Goal: Transaction & Acquisition: Book appointment/travel/reservation

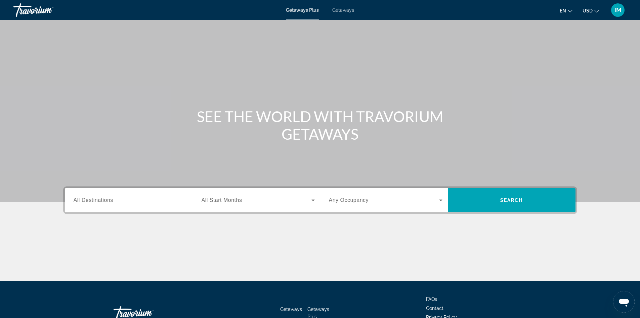
click at [341, 9] on span "Getaways" at bounding box center [343, 9] width 22 height 5
click at [99, 203] on input "Destination All Destinations" at bounding box center [131, 200] width 114 height 8
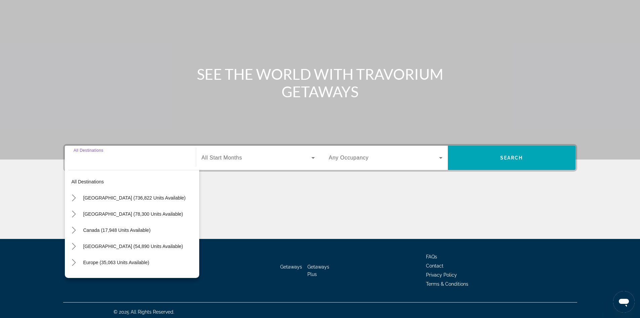
scroll to position [46, 0]
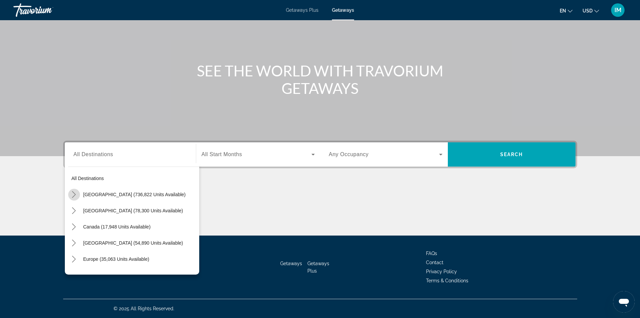
click at [72, 192] on icon "Toggle United States (736,822 units available) submenu" at bounding box center [74, 194] width 7 height 7
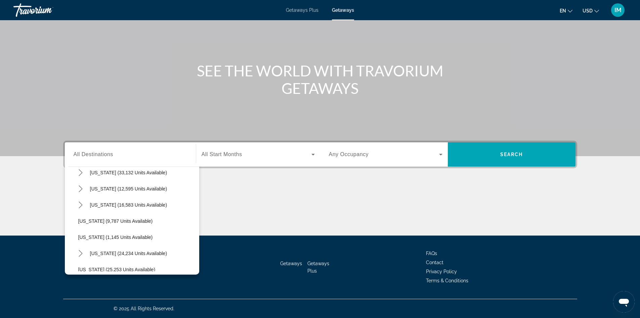
scroll to position [635, 0]
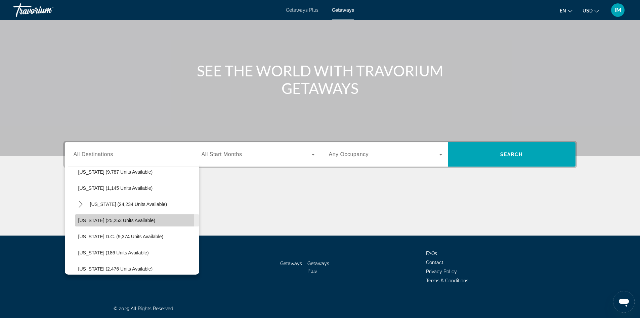
click at [101, 221] on span "[US_STATE] (25,253 units available)" at bounding box center [116, 219] width 77 height 5
type input "**********"
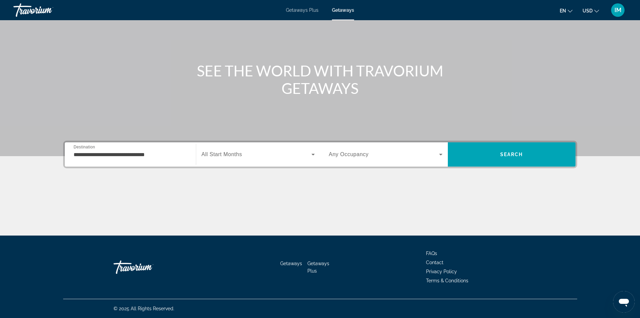
click at [234, 157] on label "Start Month All Start Months" at bounding box center [222, 154] width 41 height 6
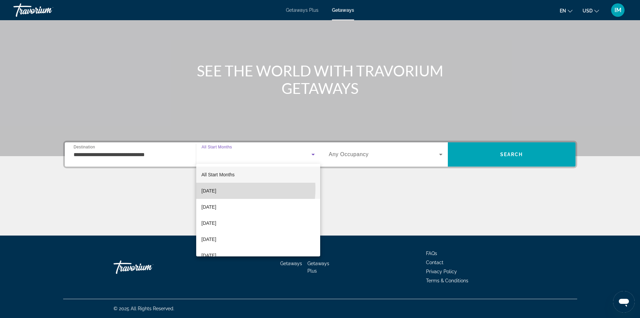
click at [216, 189] on span "[DATE]" at bounding box center [209, 191] width 15 height 8
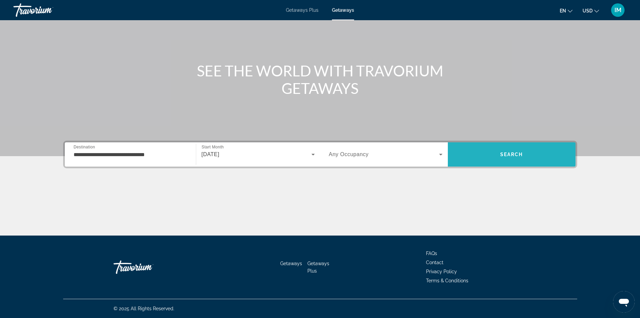
click at [529, 154] on span "Search" at bounding box center [512, 154] width 128 height 16
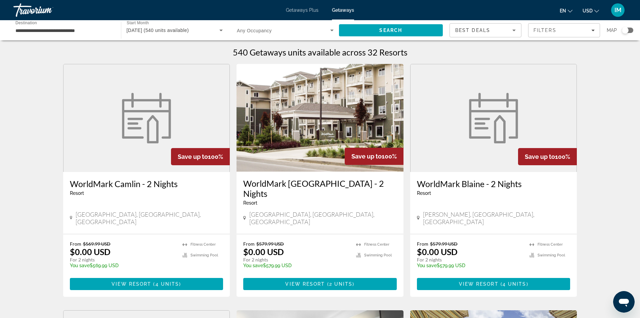
click at [623, 30] on div "Search widget" at bounding box center [625, 30] width 7 height 7
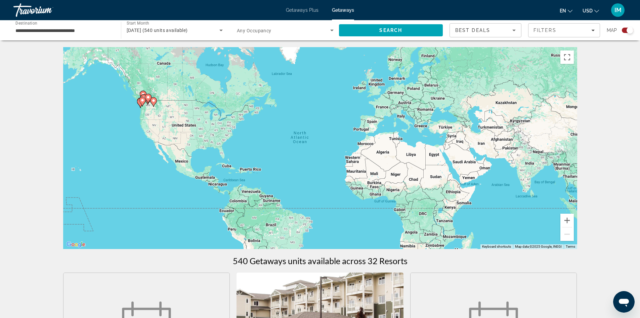
click at [147, 102] on gmp-advanced-marker "Main content" at bounding box center [148, 98] width 7 height 10
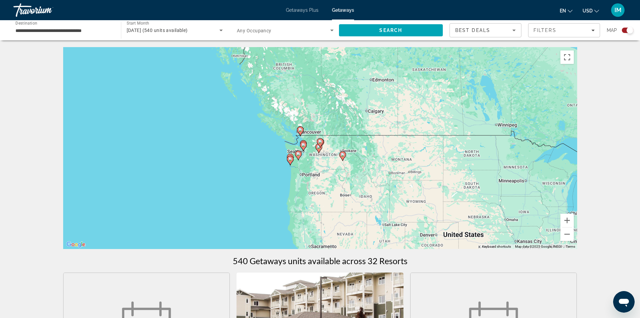
click at [301, 130] on image "Main content" at bounding box center [300, 130] width 4 height 4
type input "**********"
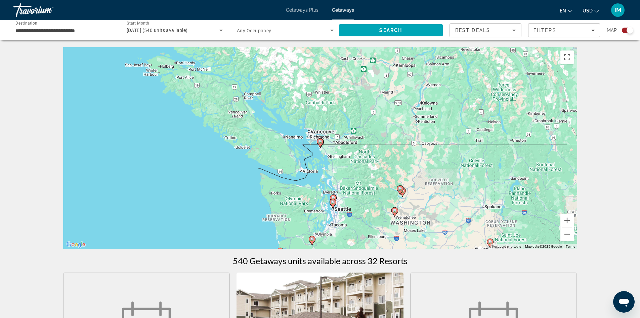
click at [320, 142] on image "Main content" at bounding box center [320, 141] width 4 height 4
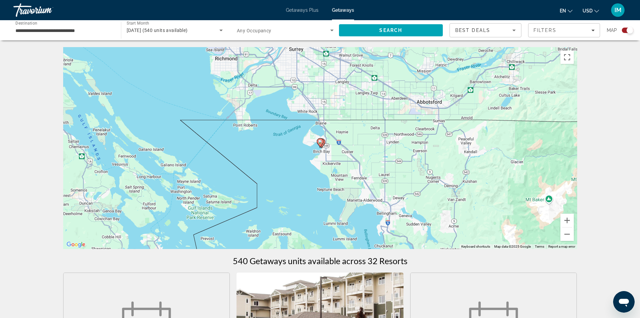
click at [320, 142] on image "Main content" at bounding box center [320, 141] width 4 height 4
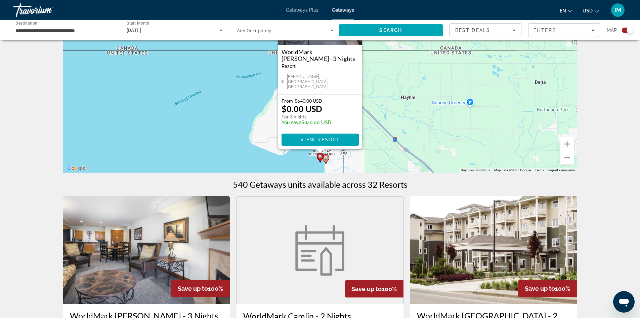
scroll to position [67, 0]
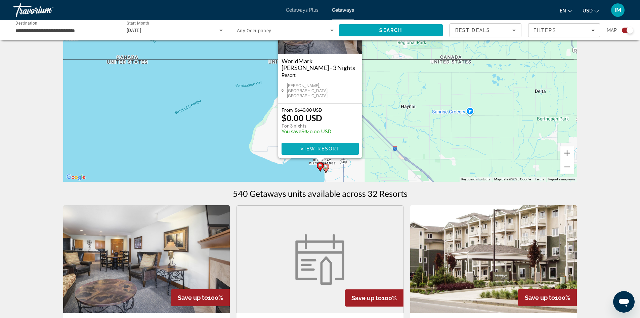
click at [346, 145] on span "Main content" at bounding box center [320, 148] width 77 height 16
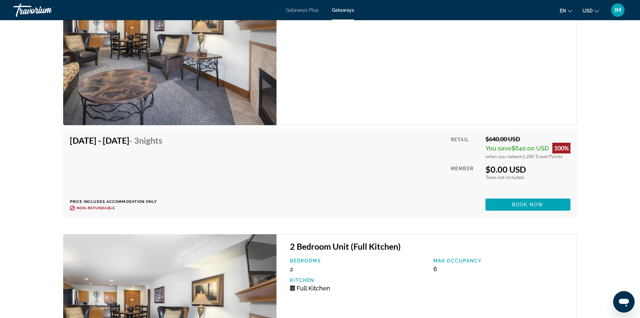
scroll to position [1267, 0]
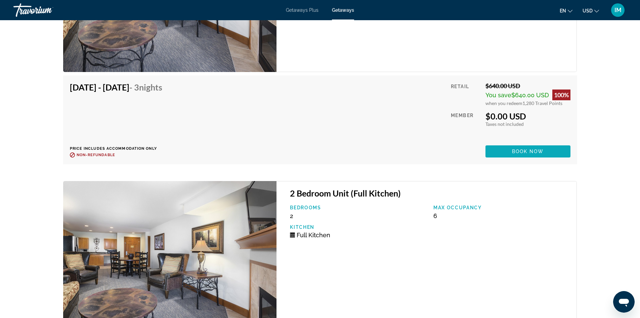
click at [529, 149] on span "Book now" at bounding box center [528, 151] width 32 height 5
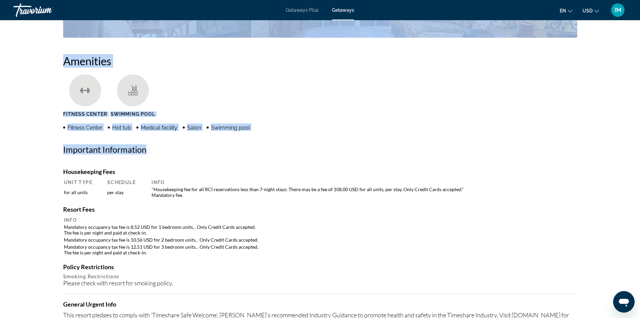
scroll to position [223, 0]
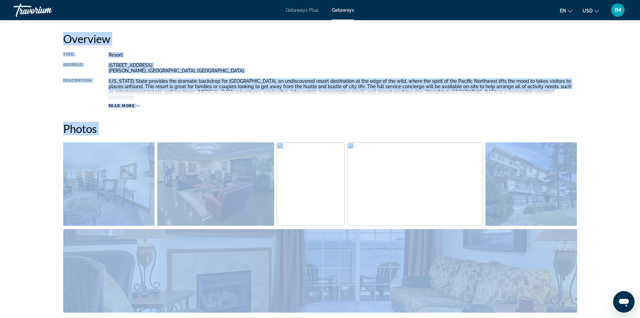
drag, startPoint x: 634, startPoint y: 146, endPoint x: 645, endPoint y: -29, distance: 175.4
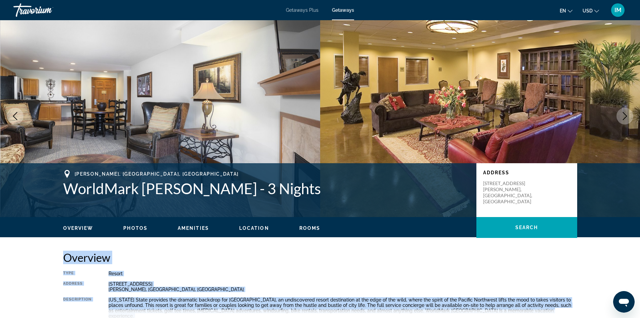
scroll to position [0, 0]
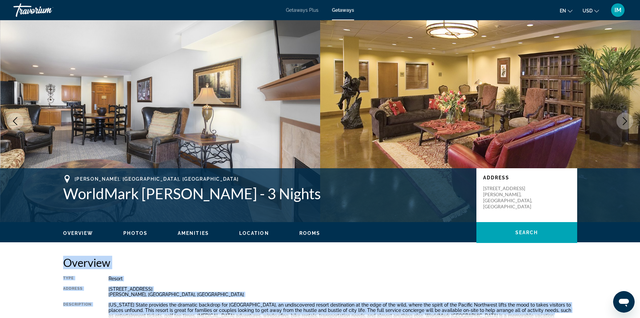
click at [30, 7] on div "Travorium" at bounding box center [46, 9] width 67 height 17
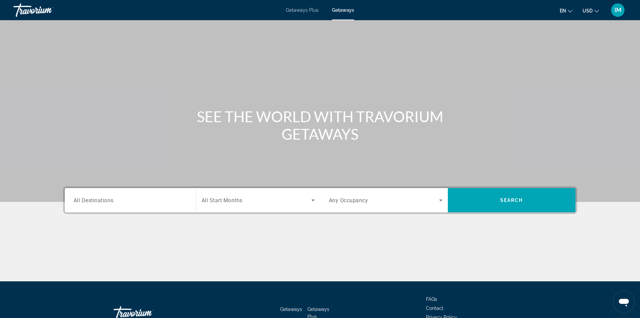
click at [104, 199] on span "All Destinations" at bounding box center [94, 200] width 40 height 6
click at [104, 199] on input "Destination All Destinations" at bounding box center [131, 200] width 114 height 8
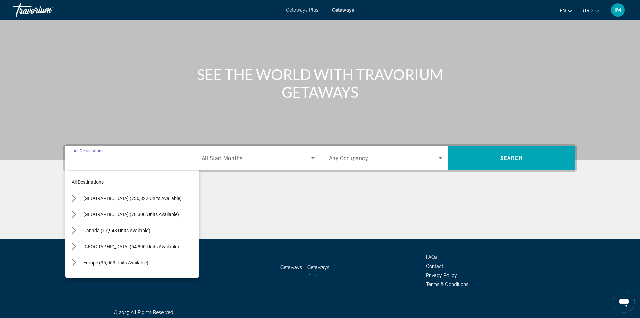
scroll to position [46, 0]
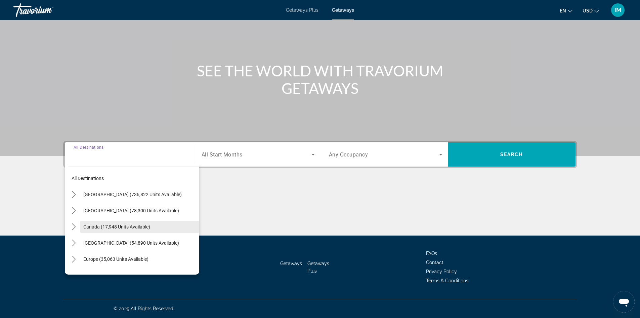
click at [101, 229] on span "Canada (17,948 units available)" at bounding box center [116, 226] width 67 height 5
type input "**********"
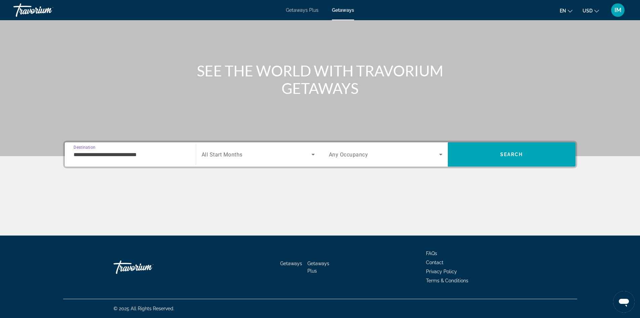
click at [216, 158] on div "Search widget" at bounding box center [258, 154] width 113 height 19
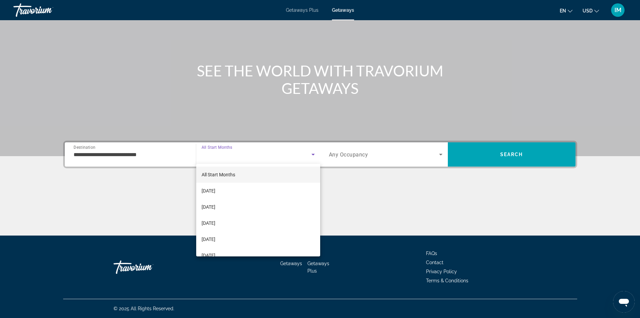
drag, startPoint x: 362, startPoint y: 205, endPoint x: 363, endPoint y: 200, distance: 4.8
click at [363, 200] on div at bounding box center [320, 159] width 640 height 318
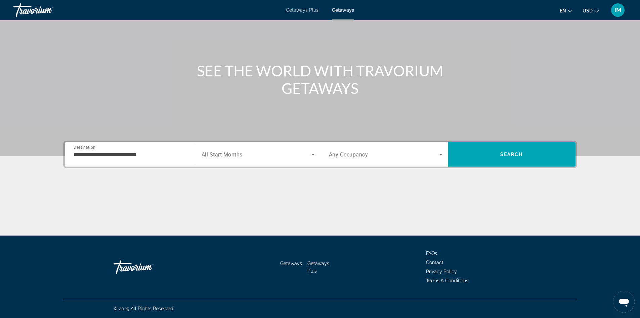
click at [20, 10] on div "Travorium" at bounding box center [46, 9] width 67 height 17
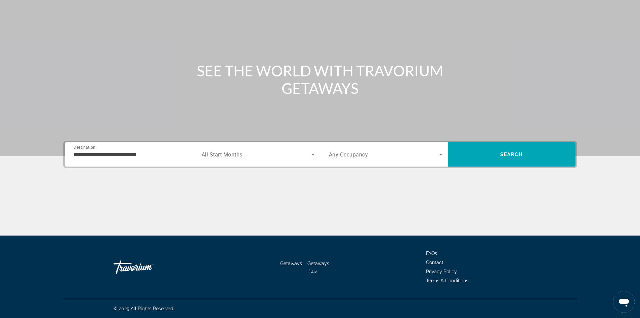
scroll to position [0, 0]
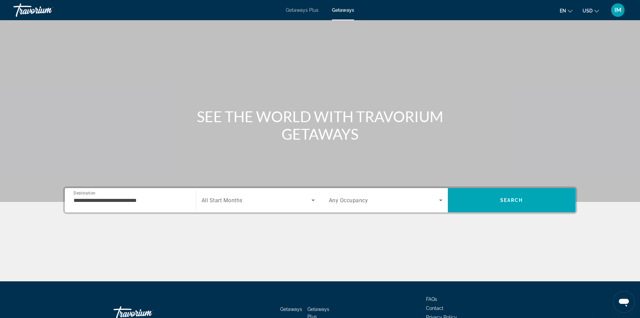
click at [42, 14] on div "Travorium" at bounding box center [46, 9] width 67 height 17
click at [102, 201] on span "All Destinations" at bounding box center [94, 200] width 40 height 6
click at [102, 201] on input "Destination All Destinations" at bounding box center [131, 200] width 114 height 8
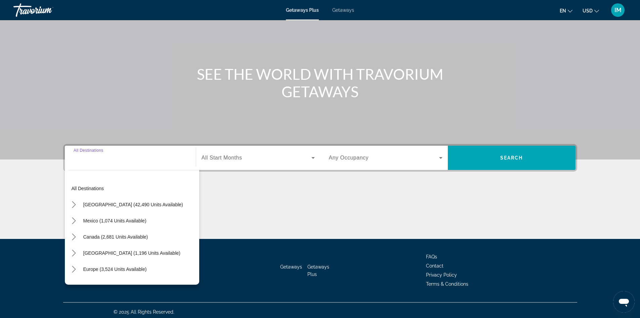
scroll to position [46, 0]
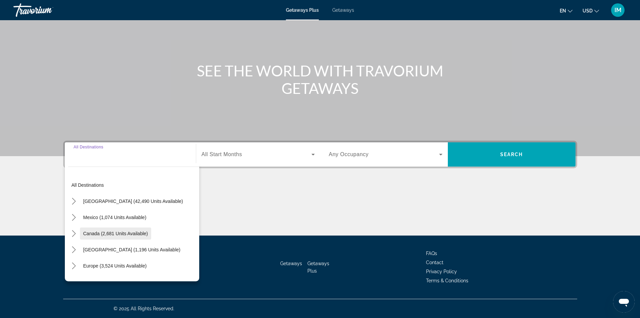
click at [110, 232] on span "Canada (2,681 units available)" at bounding box center [115, 233] width 65 height 5
type input "**********"
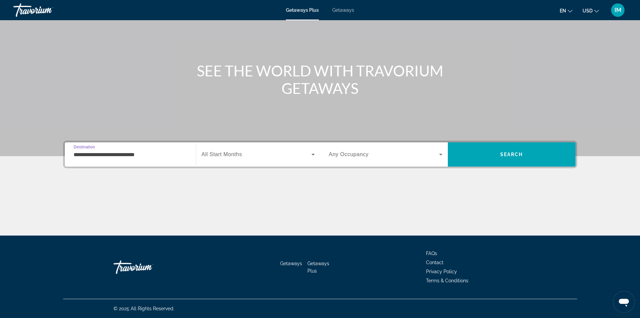
click at [238, 158] on span "Search widget" at bounding box center [257, 154] width 110 height 8
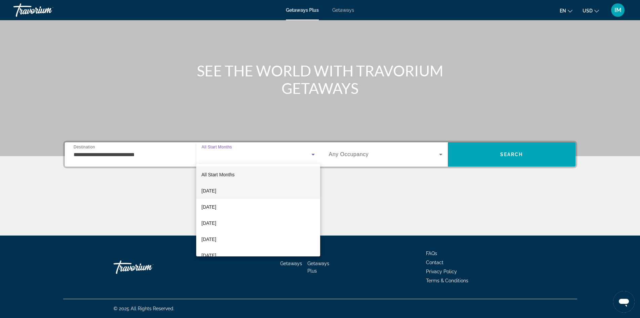
click at [231, 189] on mat-option "[DATE]" at bounding box center [258, 190] width 124 height 16
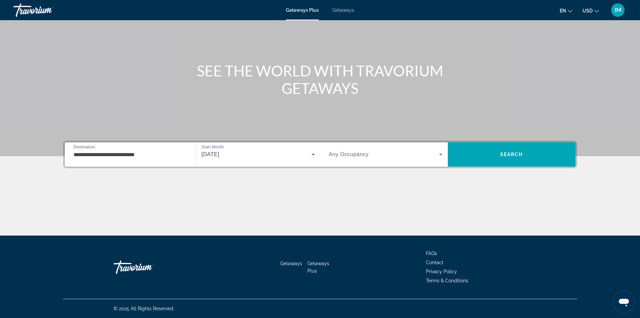
click at [432, 158] on span "Search widget" at bounding box center [384, 154] width 110 height 8
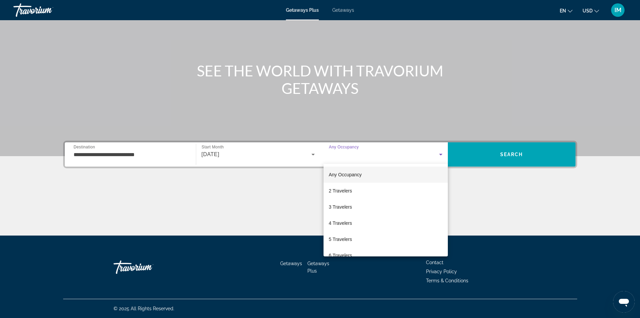
click at [432, 158] on div at bounding box center [320, 159] width 640 height 318
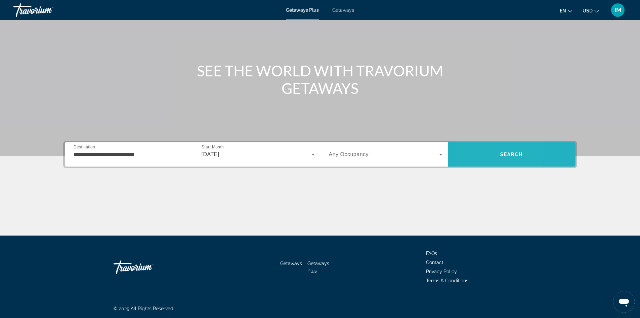
click at [474, 155] on span "Search" at bounding box center [512, 154] width 128 height 16
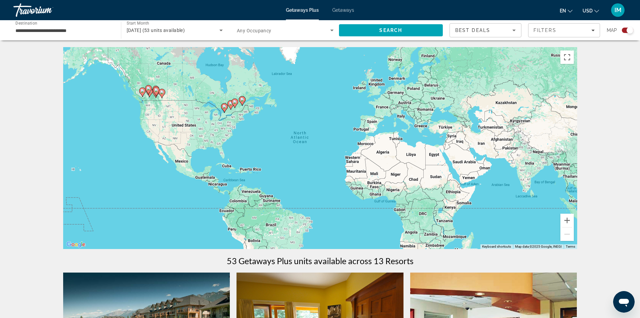
click at [144, 97] on gmp-advanced-marker "Main content" at bounding box center [142, 92] width 7 height 10
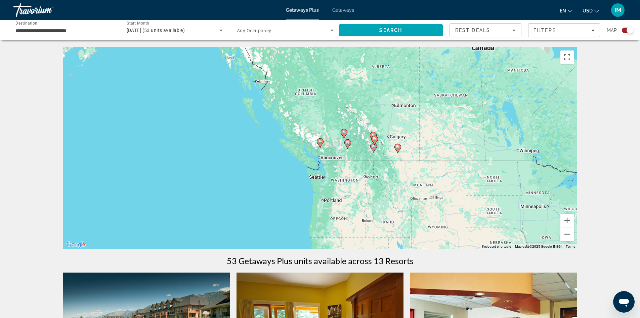
click at [409, 160] on div "To navigate, press the arrow keys. To activate drag with keyboard, press Alt + …" at bounding box center [320, 148] width 514 height 202
click at [320, 144] on icon "Main content" at bounding box center [320, 142] width 6 height 9
type input "**********"
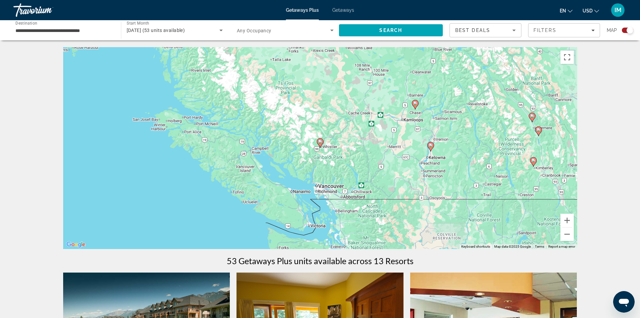
click at [321, 141] on image "Main content" at bounding box center [320, 141] width 4 height 4
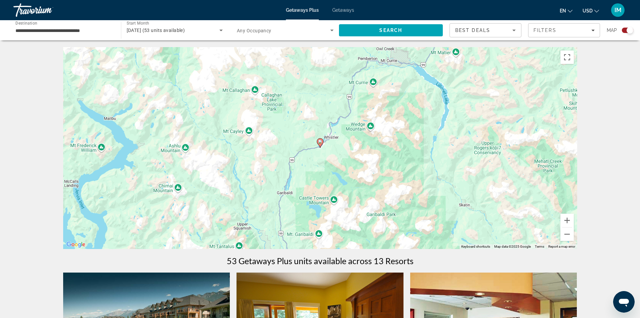
click at [320, 141] on image "Main content" at bounding box center [320, 141] width 4 height 4
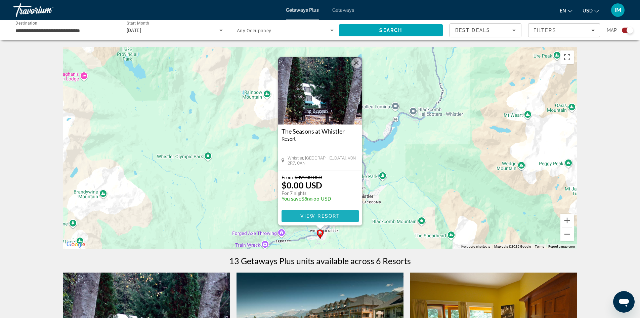
click at [329, 214] on span "View Resort" at bounding box center [320, 215] width 40 height 5
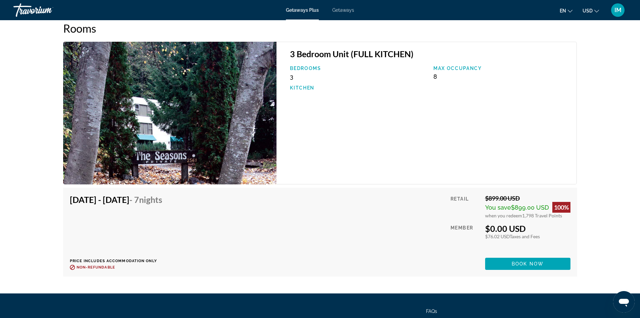
scroll to position [1075, 0]
click at [536, 266] on span "Book now" at bounding box center [528, 263] width 32 height 5
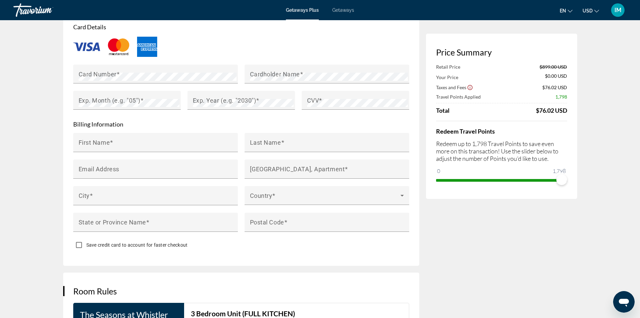
scroll to position [571, 0]
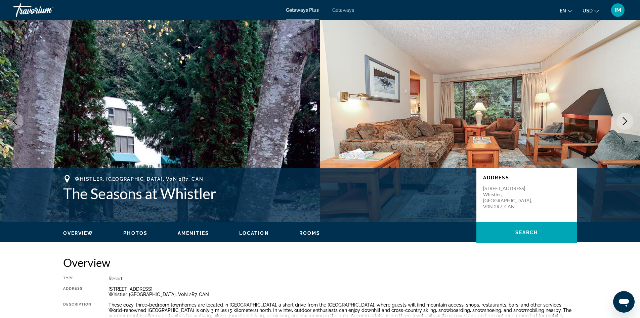
click at [628, 123] on icon "Next image" at bounding box center [625, 121] width 8 height 8
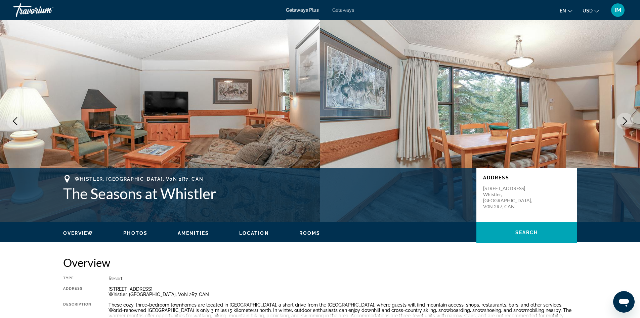
click at [628, 123] on icon "Next image" at bounding box center [625, 121] width 8 height 8
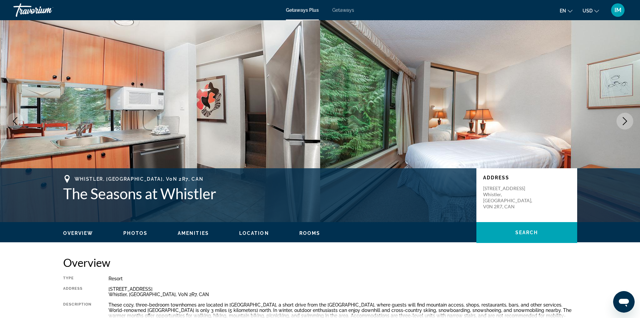
click at [628, 123] on icon "Next image" at bounding box center [625, 121] width 8 height 8
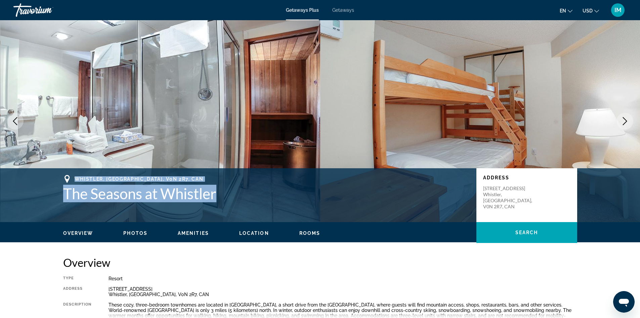
drag, startPoint x: 75, startPoint y: 178, endPoint x: 217, endPoint y: 192, distance: 142.8
click at [217, 192] on div "Whistler, [GEOGRAPHIC_DATA], V0N 2R7, CAN The Seasons at Whistler" at bounding box center [266, 188] width 407 height 27
copy div "Whistler, [GEOGRAPHIC_DATA], V0N 2R7, CAN The Seasons at Whistler"
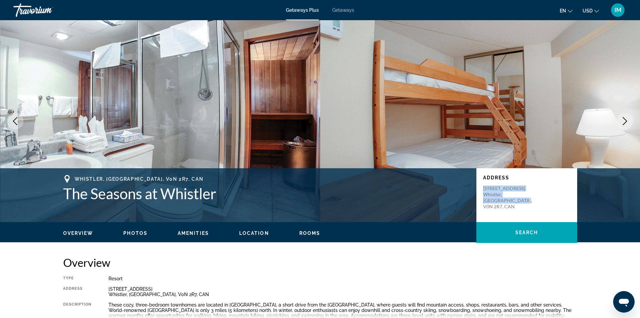
drag, startPoint x: 498, startPoint y: 200, endPoint x: 483, endPoint y: 187, distance: 20.0
click at [483, 187] on div "Address [STREET_ADDRESS]" at bounding box center [527, 195] width 101 height 54
copy p "[STREET_ADDRESS]"
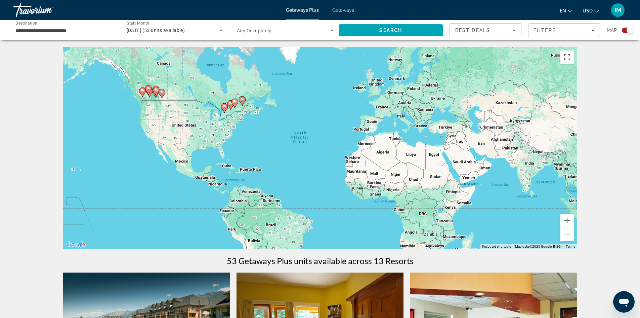
click at [153, 92] on gmp-advanced-marker "Main content" at bounding box center [156, 91] width 7 height 10
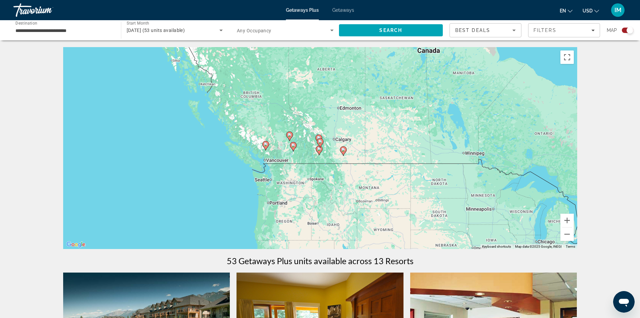
click at [286, 134] on gmp-advanced-marker "Main content" at bounding box center [289, 136] width 7 height 10
type input "**********"
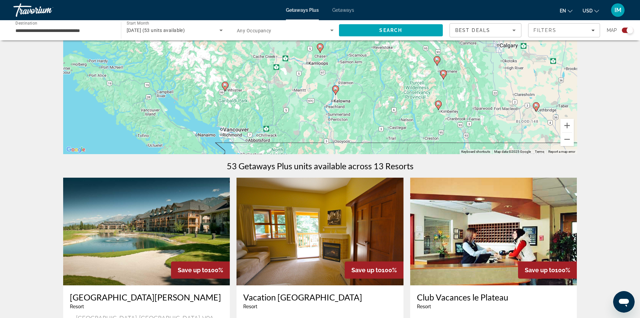
scroll to position [56, 0]
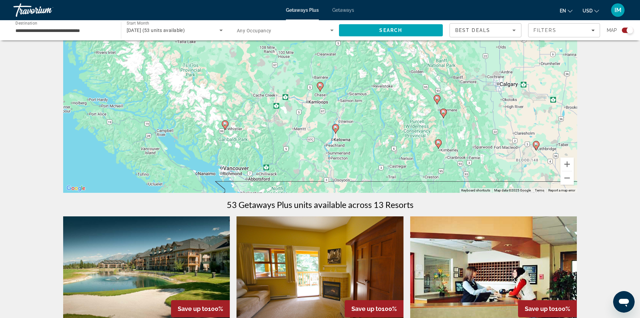
click at [225, 124] on image "Main content" at bounding box center [225, 124] width 4 height 4
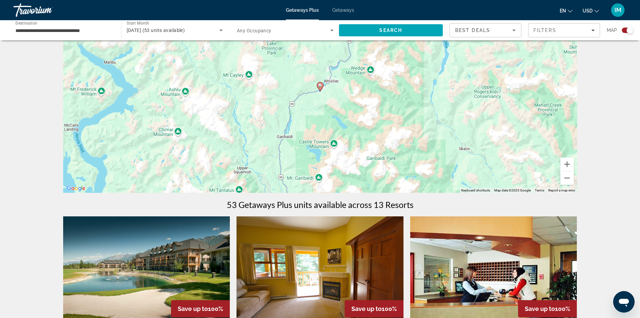
click at [320, 86] on image "Main content" at bounding box center [320, 85] width 4 height 4
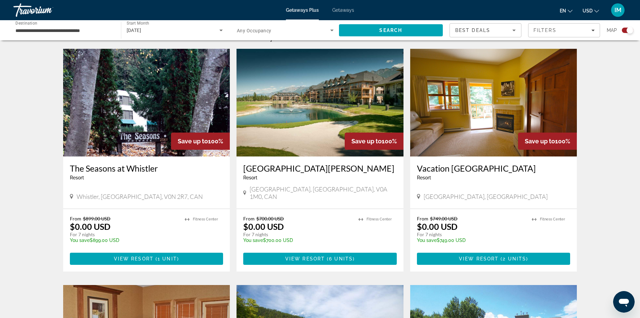
scroll to position [202, 0]
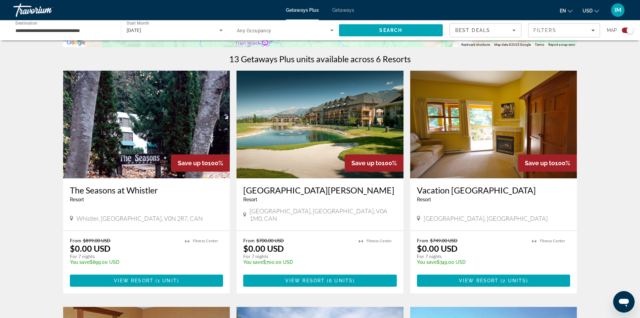
click at [297, 144] on img "Main content" at bounding box center [320, 125] width 167 height 108
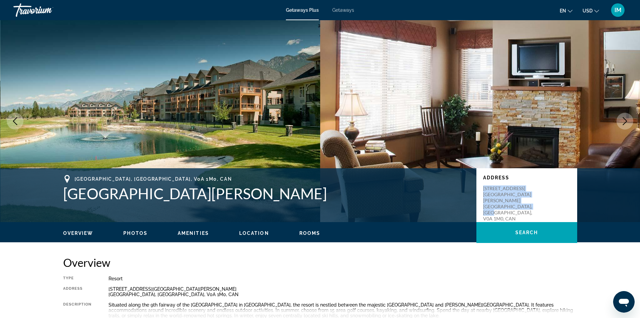
drag, startPoint x: 482, startPoint y: 186, endPoint x: 533, endPoint y: 200, distance: 53.4
click at [533, 200] on div "Address [STREET_ADDRESS][PERSON_NAME]" at bounding box center [527, 195] width 101 height 54
copy p "[STREET_ADDRESS][GEOGRAPHIC_DATA][PERSON_NAME], [GEOGRAPHIC_DATA],"
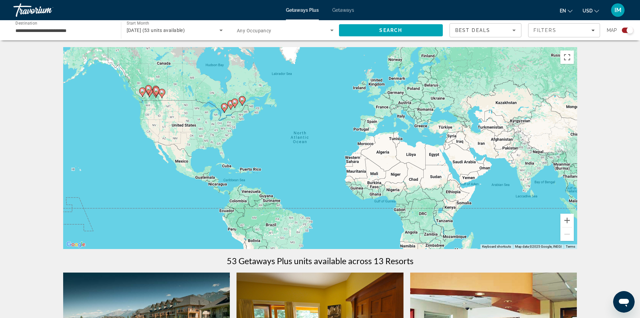
click at [129, 112] on div "To activate drag with keyboard, press Alt + Enter. Once in keyboard drag state,…" at bounding box center [320, 148] width 514 height 202
click at [139, 96] on gmp-advanced-marker "Main content" at bounding box center [142, 92] width 7 height 10
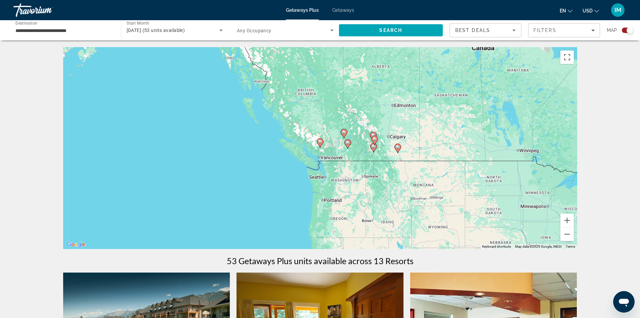
click at [348, 146] on icon "Main content" at bounding box center [347, 143] width 6 height 9
type input "**********"
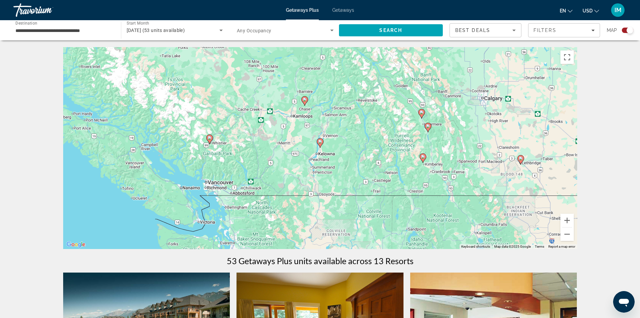
click at [320, 146] on icon "Main content" at bounding box center [320, 142] width 6 height 9
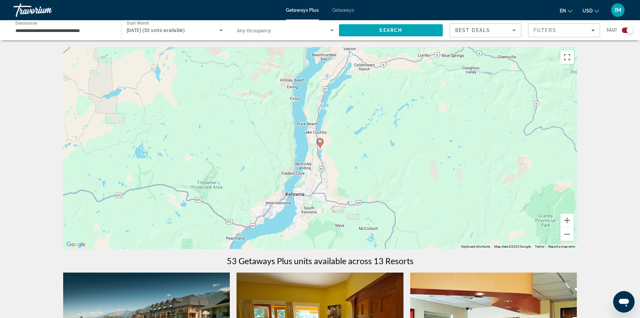
click at [320, 146] on icon "Main content" at bounding box center [320, 142] width 6 height 9
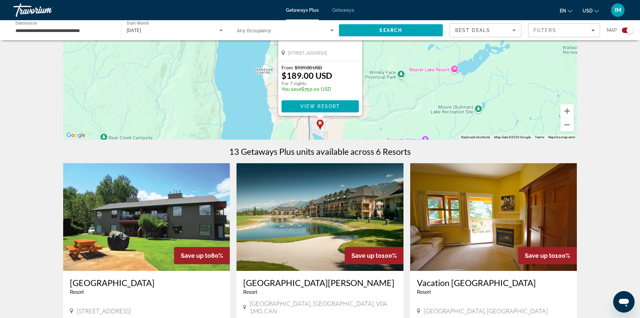
scroll to position [134, 0]
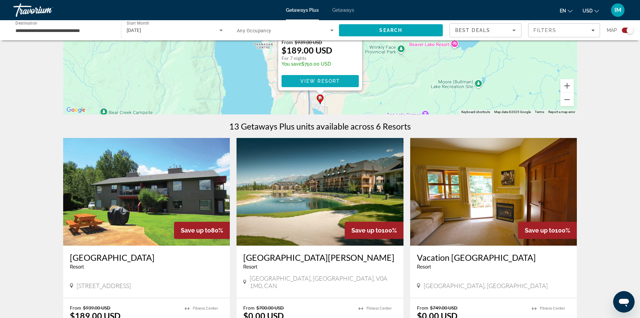
click at [341, 76] on span "Main content" at bounding box center [320, 81] width 77 height 16
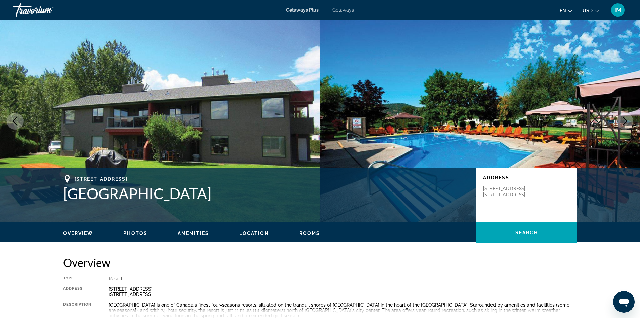
drag, startPoint x: 497, startPoint y: 212, endPoint x: 478, endPoint y: 183, distance: 34.9
click at [478, 183] on div "Address [STREET_ADDRESS]" at bounding box center [527, 195] width 101 height 54
copy p "[STREET_ADDRESS]"
click at [623, 118] on icon "Next image" at bounding box center [625, 121] width 4 height 8
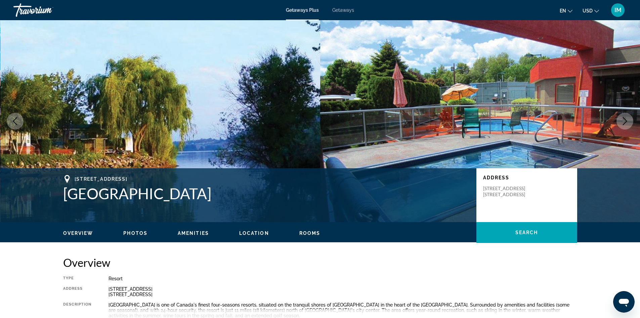
click at [622, 119] on icon "Next image" at bounding box center [625, 121] width 8 height 8
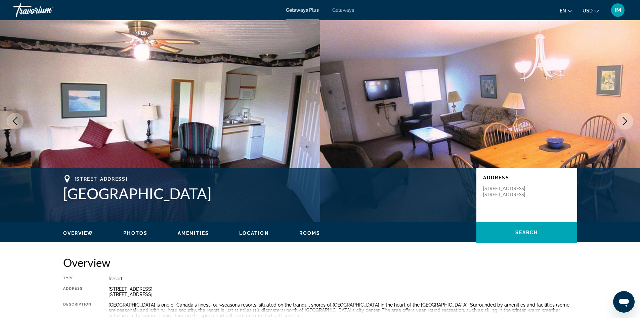
click at [622, 119] on icon "Next image" at bounding box center [625, 121] width 8 height 8
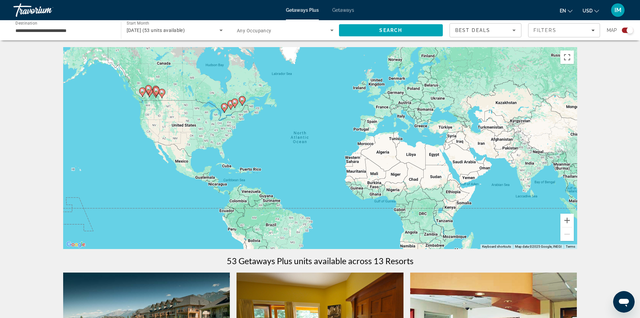
click at [53, 30] on input "**********" at bounding box center [63, 31] width 97 height 8
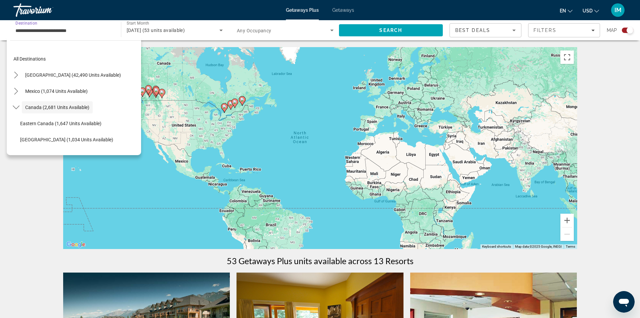
scroll to position [8, 0]
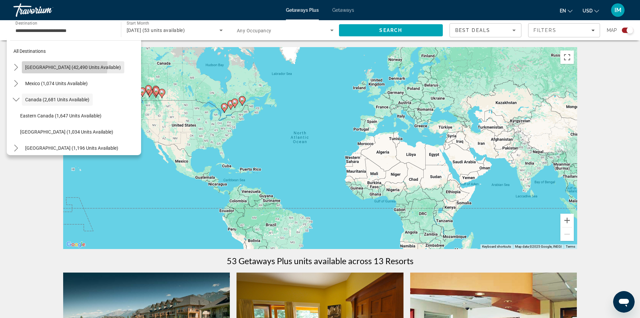
click at [50, 65] on span "[GEOGRAPHIC_DATA] (42,490 units available)" at bounding box center [73, 67] width 96 height 5
type input "**********"
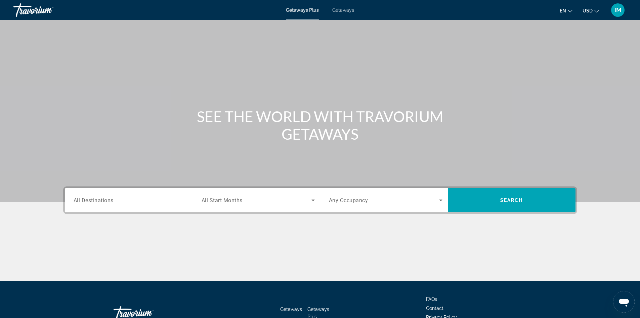
click at [107, 203] on span "All Destinations" at bounding box center [94, 200] width 40 height 6
click at [107, 203] on input "Destination All Destinations" at bounding box center [131, 200] width 114 height 8
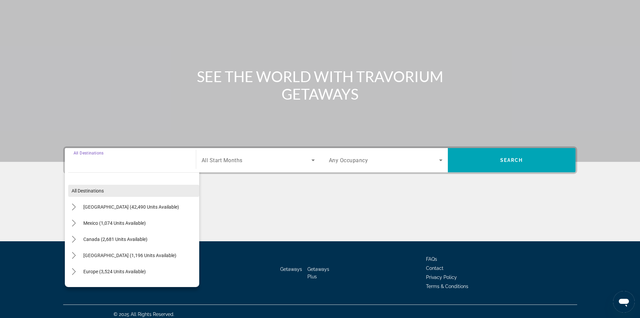
scroll to position [46, 0]
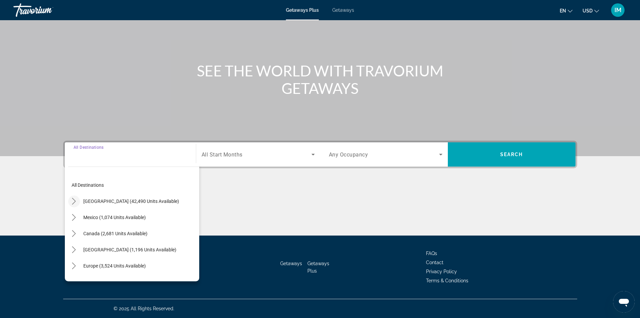
click at [73, 202] on icon "Toggle United States (42,490 units available) submenu" at bounding box center [74, 201] width 7 height 7
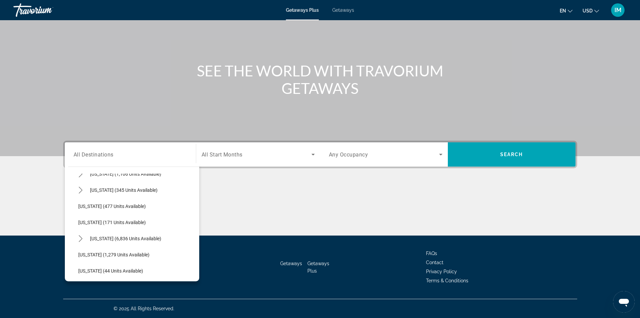
scroll to position [568, 0]
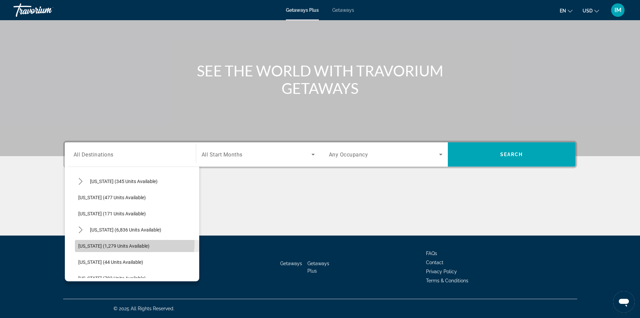
click at [129, 243] on span "[US_STATE] (1,279 units available)" at bounding box center [113, 245] width 71 height 5
type input "**********"
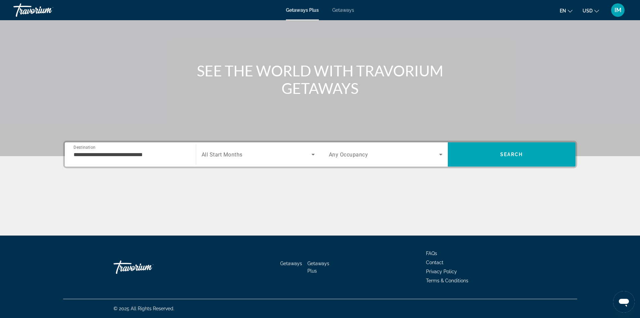
click at [234, 159] on div "Search widget" at bounding box center [258, 154] width 113 height 19
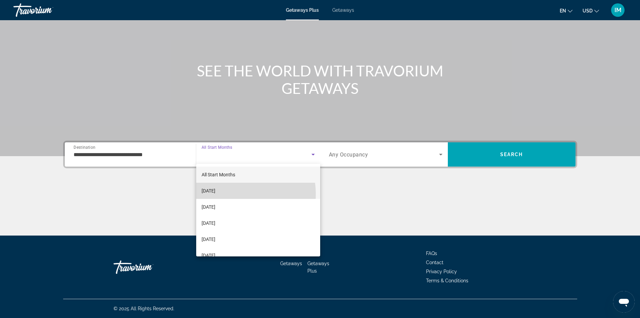
click at [232, 194] on mat-option "[DATE]" at bounding box center [258, 190] width 124 height 16
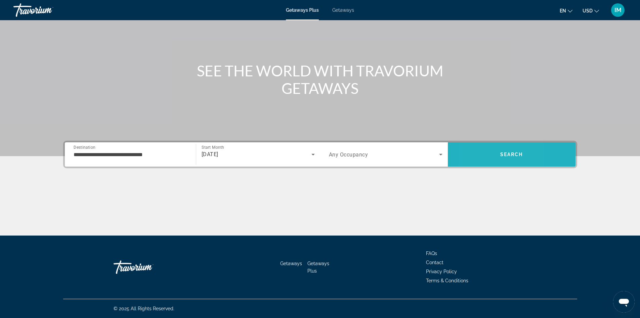
click at [475, 154] on span "Search" at bounding box center [512, 154] width 128 height 16
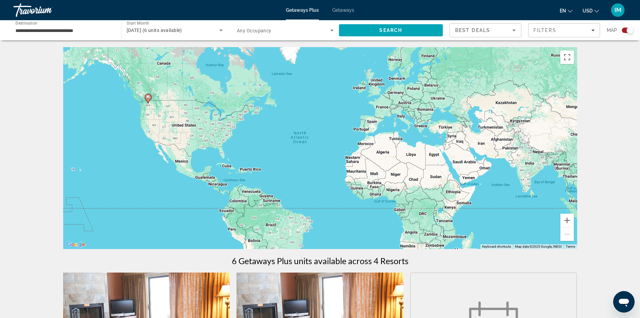
click at [150, 97] on image "Main content" at bounding box center [148, 97] width 4 height 4
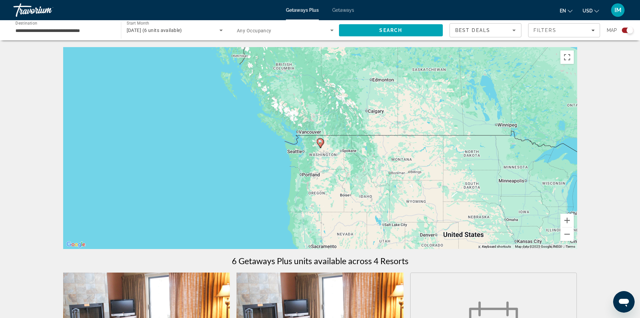
click at [319, 143] on image "Main content" at bounding box center [320, 141] width 4 height 4
type input "**********"
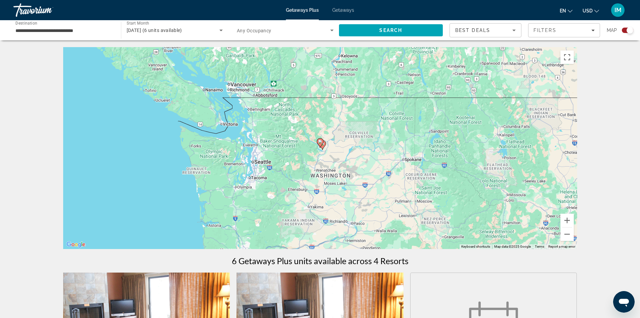
click at [320, 137] on div "To navigate, press the arrow keys. To activate drag with keyboard, press Alt + …" at bounding box center [320, 148] width 514 height 202
click at [323, 141] on icon "Main content" at bounding box center [320, 142] width 6 height 9
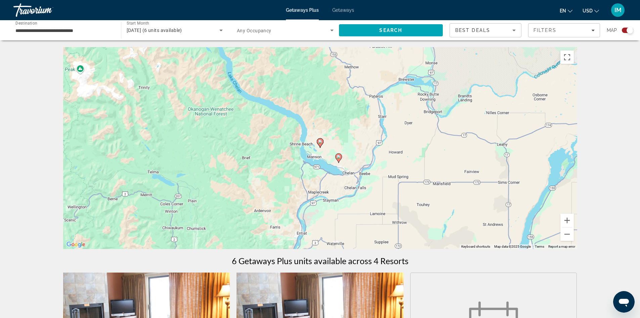
click at [336, 158] on icon "Main content" at bounding box center [338, 158] width 6 height 9
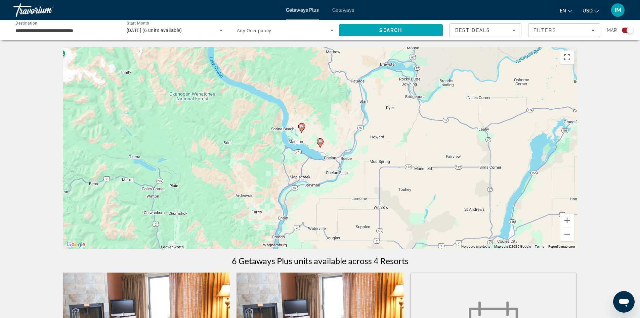
click at [318, 141] on icon "Main content" at bounding box center [320, 142] width 6 height 9
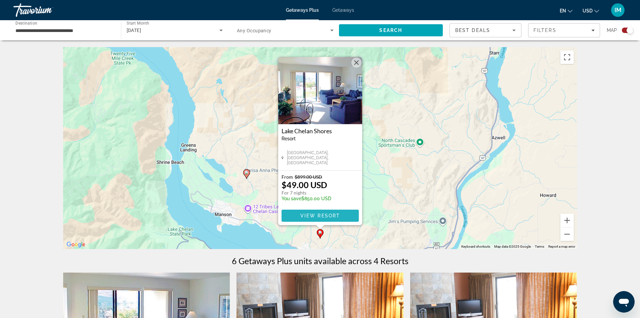
click at [329, 213] on span "View Resort" at bounding box center [320, 215] width 40 height 5
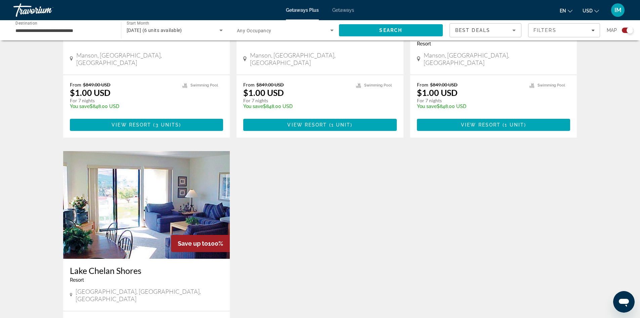
scroll to position [403, 0]
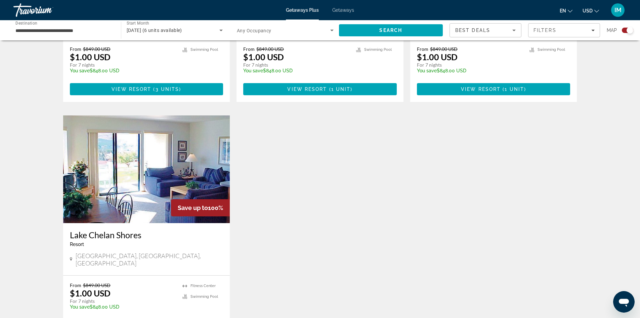
click at [133, 137] on img "Main content" at bounding box center [146, 169] width 167 height 108
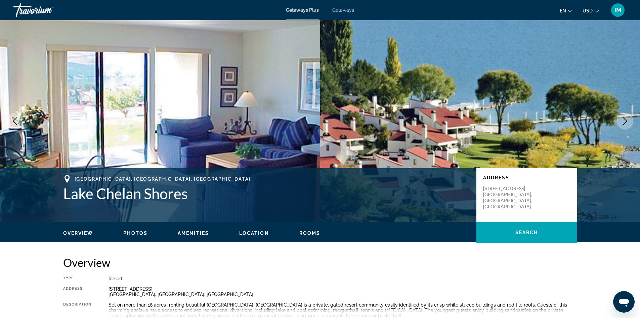
click at [625, 128] on button "Next image" at bounding box center [625, 121] width 17 height 17
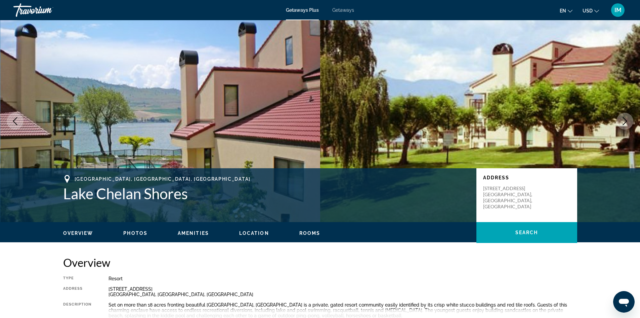
click at [625, 125] on button "Next image" at bounding box center [625, 121] width 17 height 17
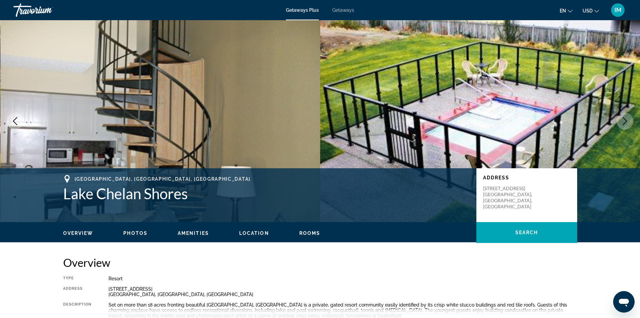
click at [624, 119] on icon "Next image" at bounding box center [625, 121] width 8 height 8
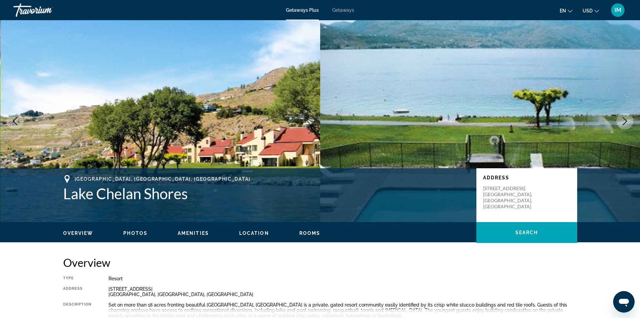
click at [624, 119] on icon "Next image" at bounding box center [625, 121] width 8 height 8
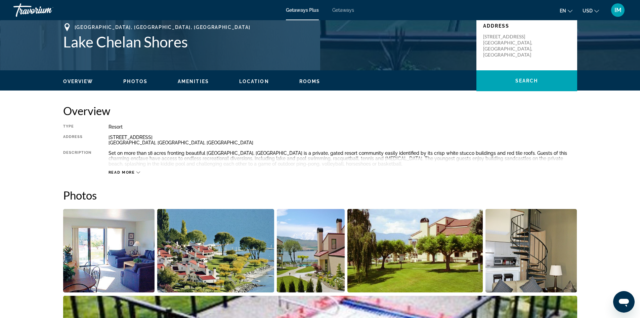
scroll to position [147, 0]
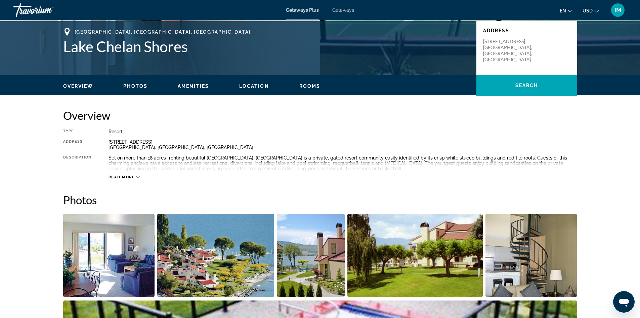
click at [130, 174] on button "Read more" at bounding box center [125, 176] width 32 height 5
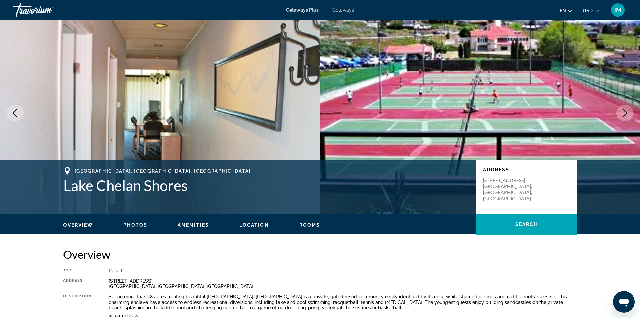
scroll to position [0, 0]
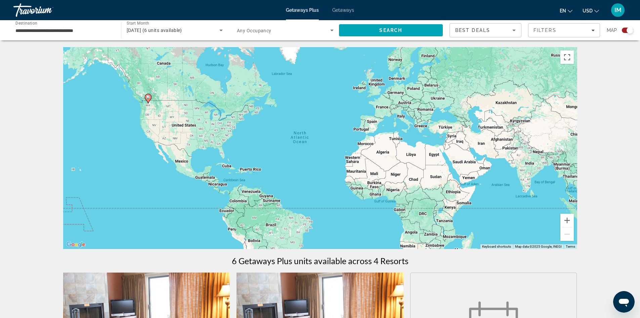
click at [342, 8] on span "Getaways" at bounding box center [343, 9] width 22 height 5
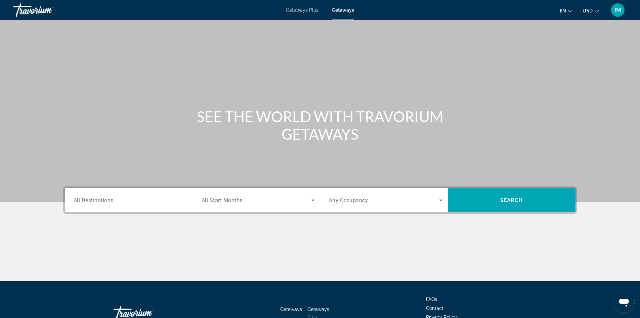
click at [79, 201] on span "All Destinations" at bounding box center [94, 200] width 40 height 6
click at [79, 201] on input "Destination All Destinations" at bounding box center [131, 200] width 114 height 8
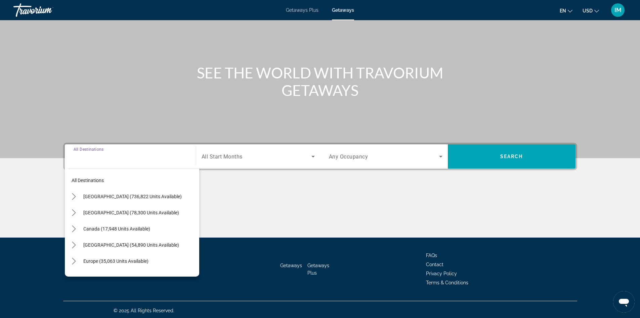
scroll to position [46, 0]
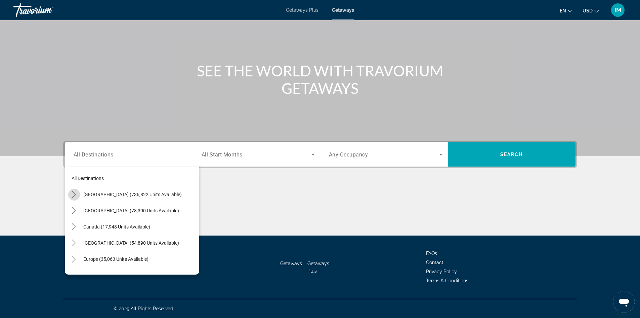
click at [72, 192] on icon "Toggle United States (736,822 units available) submenu" at bounding box center [74, 194] width 7 height 7
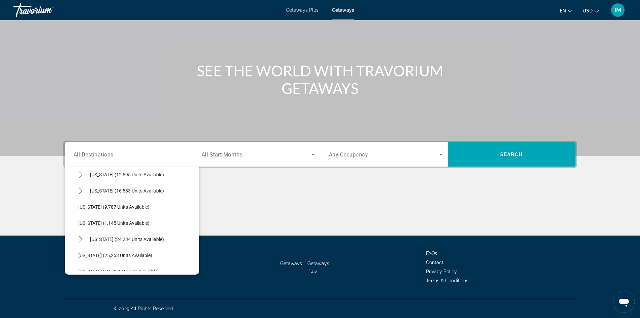
scroll to position [613, 0]
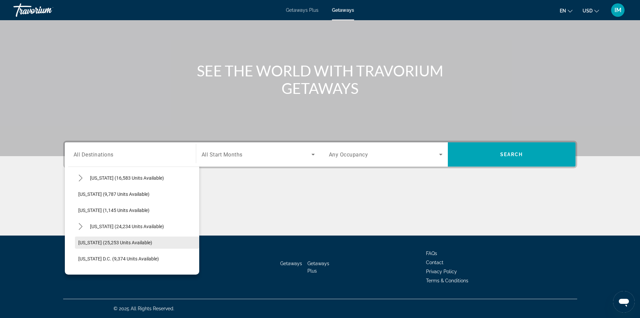
click at [110, 240] on span "[US_STATE] (25,253 units available)" at bounding box center [115, 242] width 74 height 5
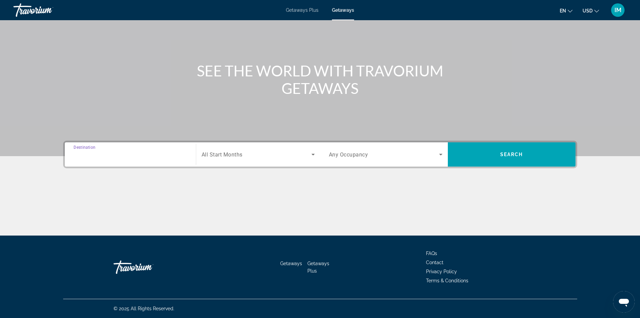
type input "**********"
click at [215, 154] on span "All Start Months" at bounding box center [222, 154] width 41 height 6
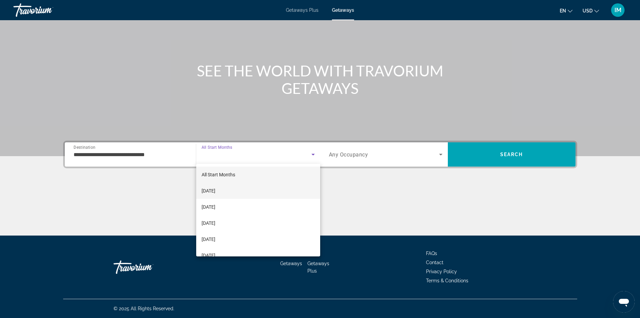
click at [215, 190] on span "[DATE]" at bounding box center [209, 191] width 14 height 8
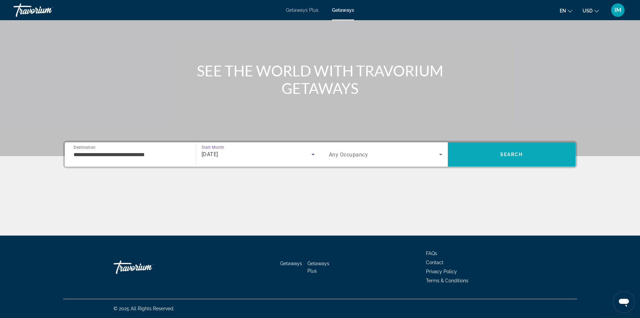
click at [493, 158] on span "Search" at bounding box center [512, 154] width 128 height 16
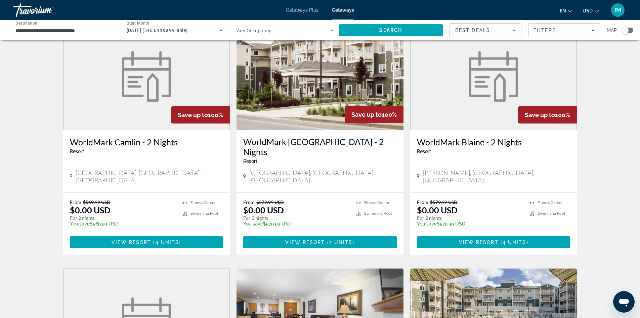
scroll to position [45, 0]
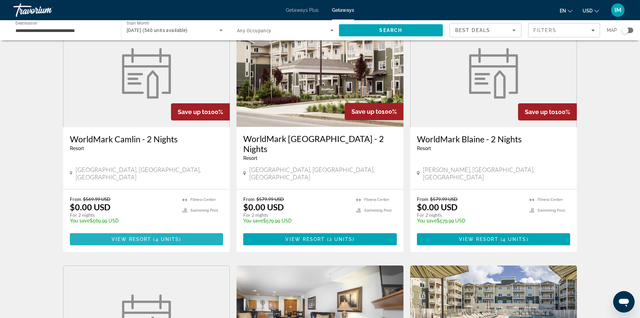
click at [148, 236] on span "View Resort" at bounding box center [132, 238] width 40 height 5
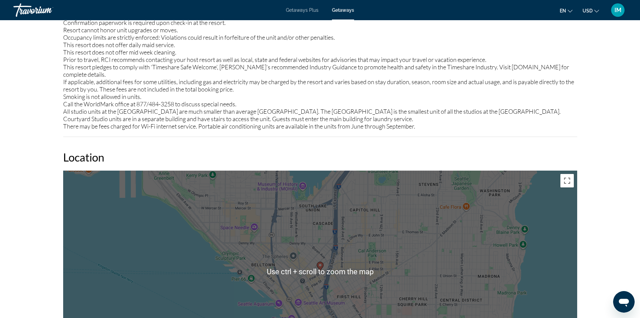
scroll to position [516, 0]
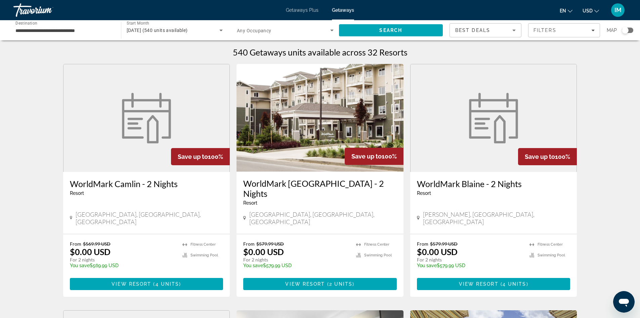
click at [287, 106] on img "Main content" at bounding box center [320, 118] width 167 height 108
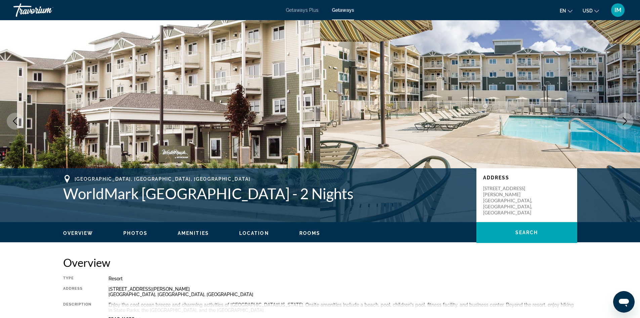
click at [630, 123] on button "Next image" at bounding box center [625, 121] width 17 height 17
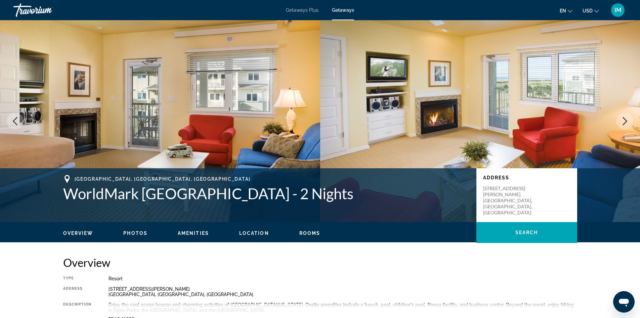
click at [630, 123] on button "Next image" at bounding box center [625, 121] width 17 height 17
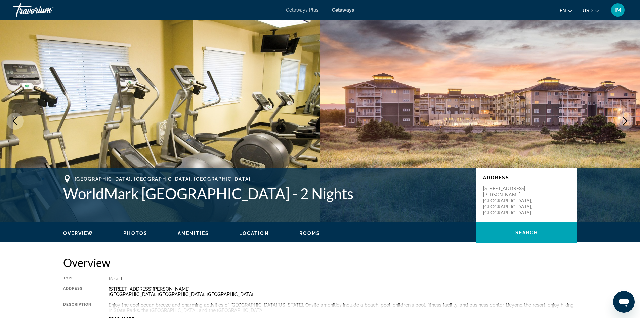
click at [630, 123] on button "Next image" at bounding box center [625, 121] width 17 height 17
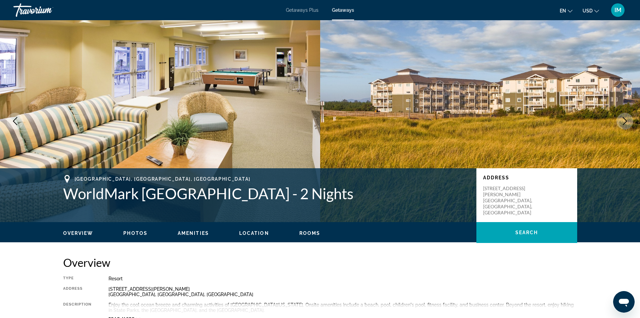
click at [630, 123] on button "Next image" at bounding box center [625, 121] width 17 height 17
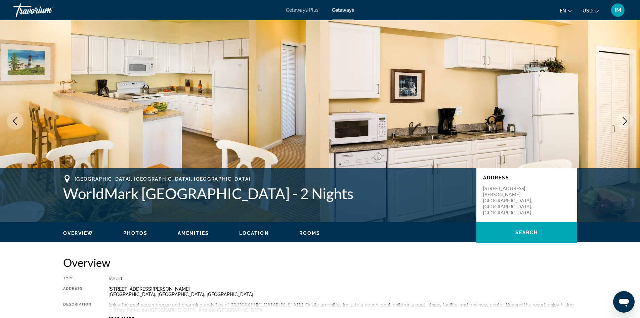
click at [630, 123] on button "Next image" at bounding box center [625, 121] width 17 height 17
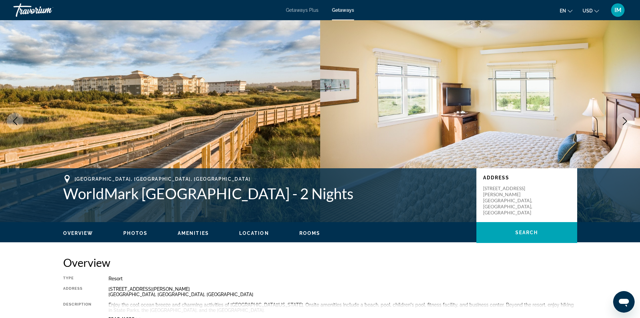
click at [630, 123] on button "Next image" at bounding box center [625, 121] width 17 height 17
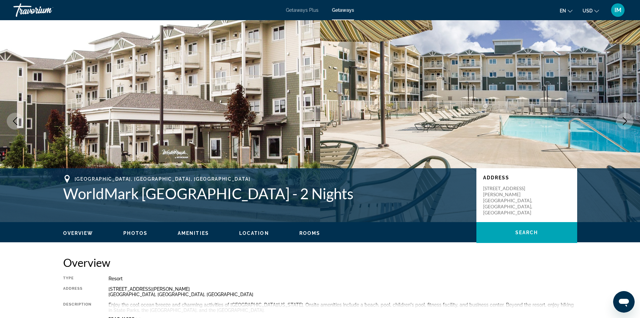
click at [630, 123] on button "Next image" at bounding box center [625, 121] width 17 height 17
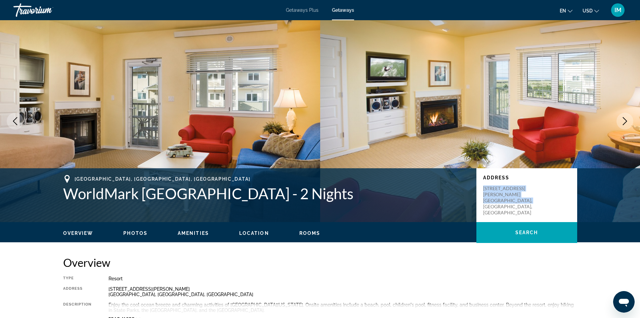
drag, startPoint x: 532, startPoint y: 194, endPoint x: 484, endPoint y: 187, distance: 48.9
click at [484, 187] on p "[STREET_ADDRESS][PERSON_NAME][PERSON_NAME]" at bounding box center [510, 200] width 54 height 30
copy p "[STREET_ADDRESS][PERSON_NAME][PERSON_NAME]"
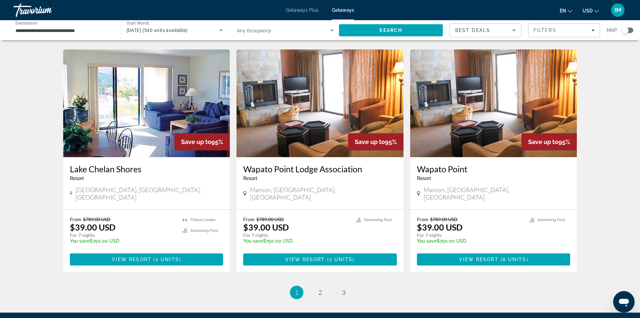
scroll to position [762, 0]
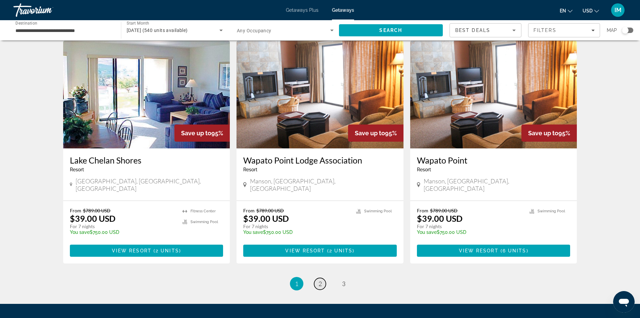
click at [320, 280] on span "2" at bounding box center [320, 283] width 3 height 7
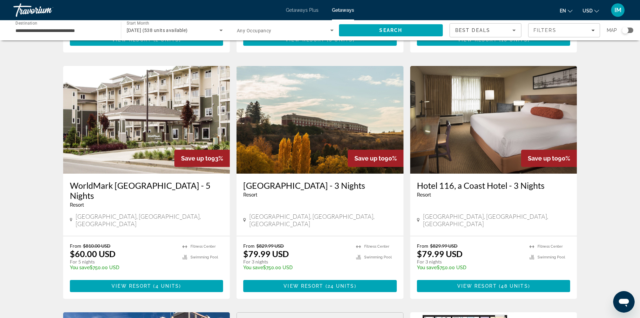
scroll to position [246, 0]
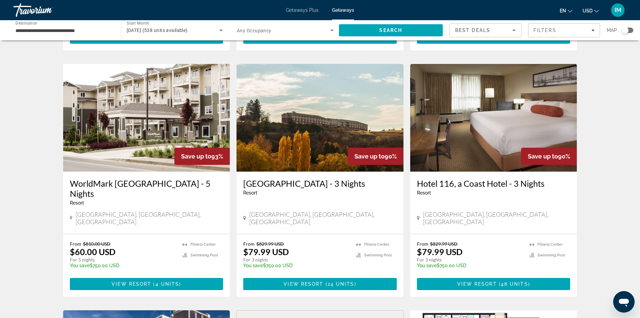
click at [488, 145] on img "Main content" at bounding box center [493, 118] width 167 height 108
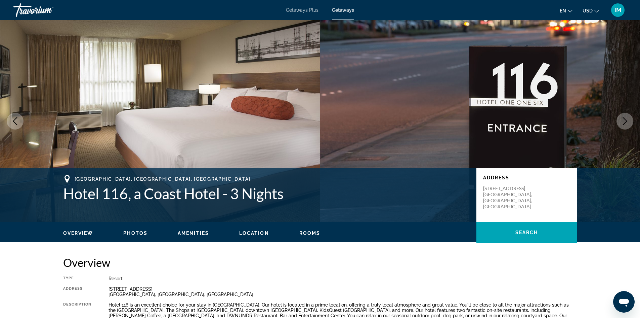
click at [625, 119] on icon "Next image" at bounding box center [625, 121] width 8 height 8
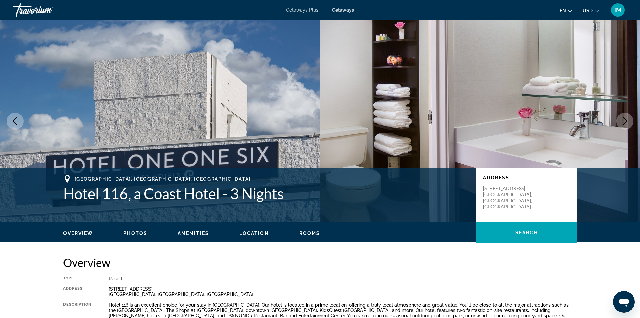
click at [625, 119] on icon "Next image" at bounding box center [625, 121] width 8 height 8
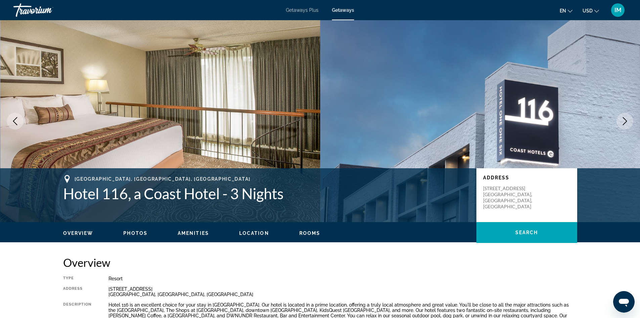
click at [625, 119] on icon "Next image" at bounding box center [625, 121] width 8 height 8
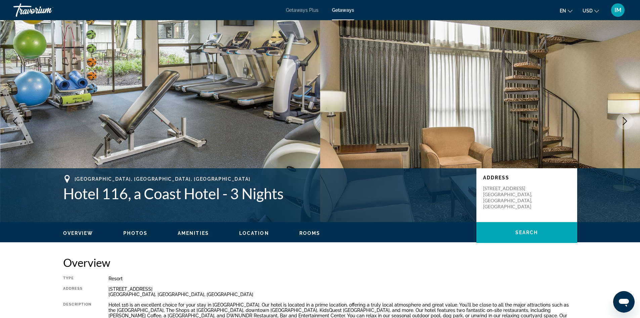
click at [625, 119] on icon "Next image" at bounding box center [625, 121] width 8 height 8
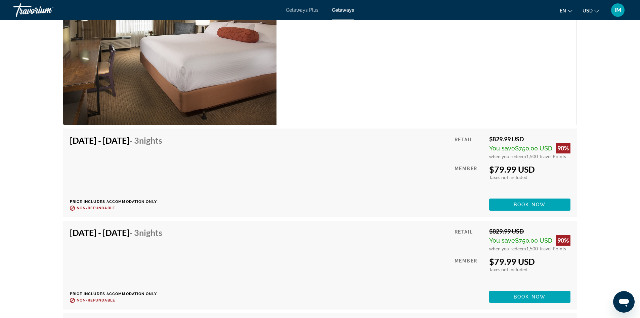
scroll to position [1132, 0]
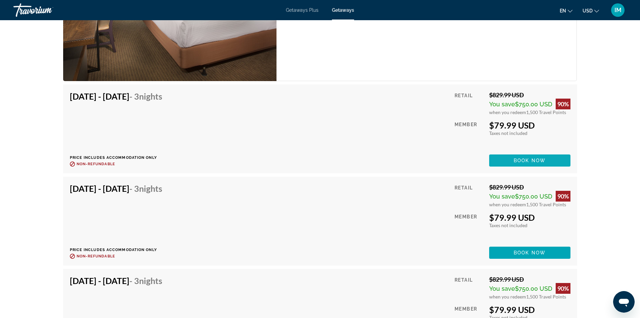
click at [512, 161] on span "Main content" at bounding box center [529, 160] width 81 height 16
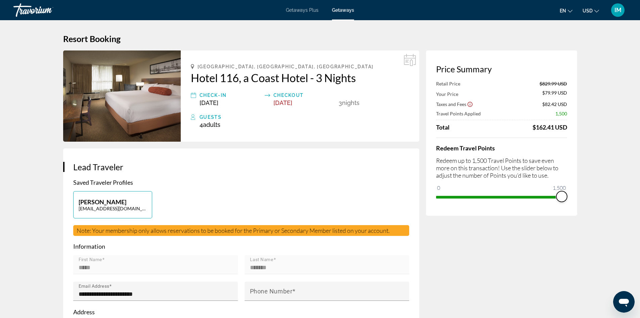
drag, startPoint x: 560, startPoint y: 195, endPoint x: 610, endPoint y: 199, distance: 49.6
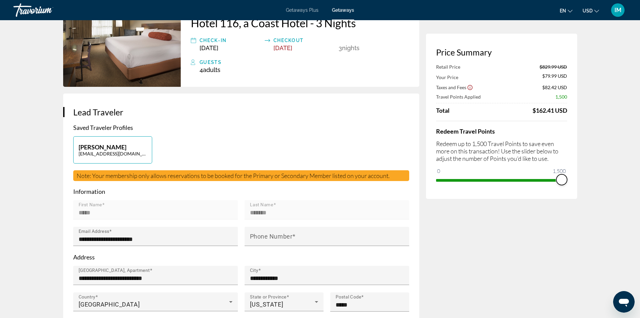
scroll to position [168, 0]
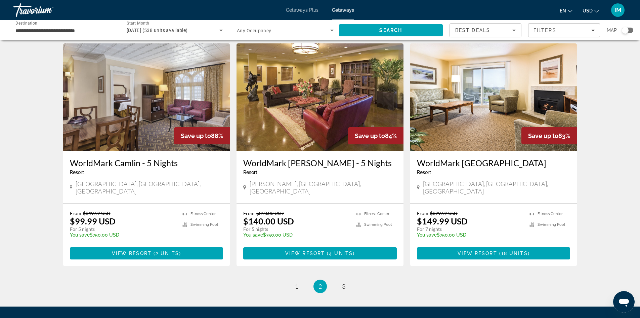
scroll to position [770, 0]
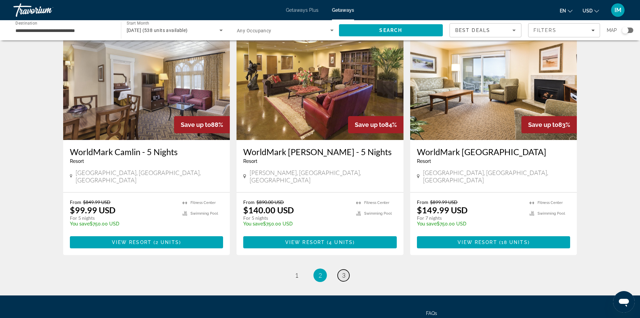
click at [343, 271] on span "3" at bounding box center [343, 274] width 3 height 7
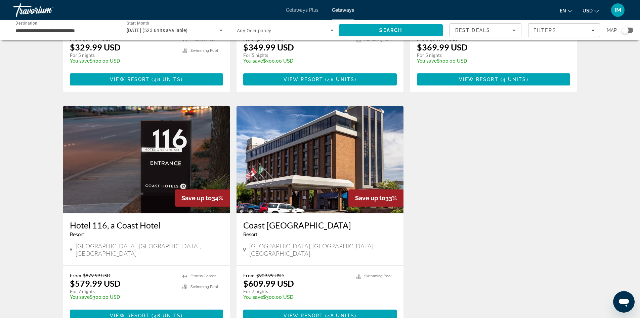
scroll to position [482, 0]
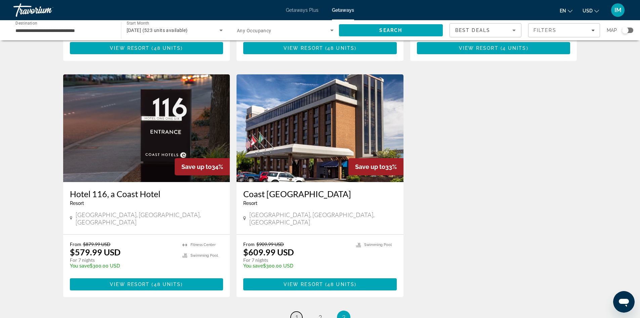
click at [298, 313] on span "1" at bounding box center [296, 316] width 3 height 7
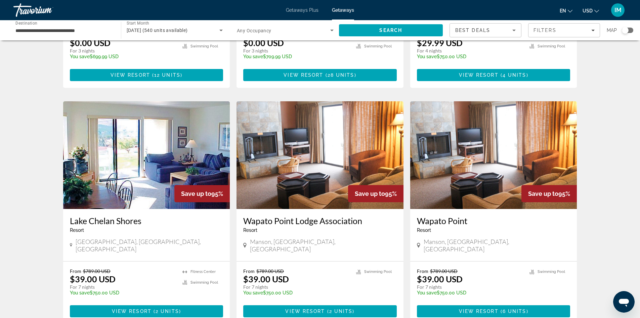
scroll to position [750, 0]
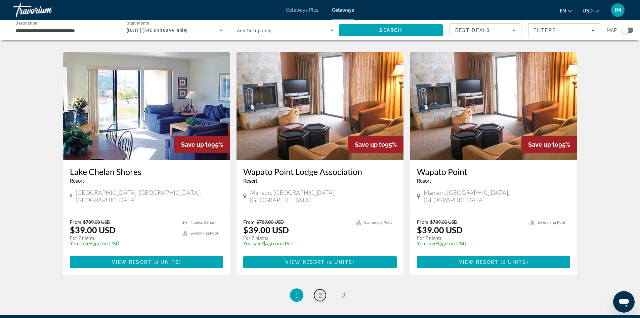
click at [317, 289] on link "page 2" at bounding box center [320, 295] width 12 height 12
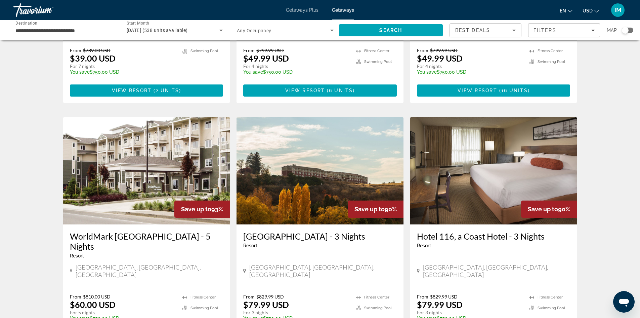
scroll to position [202, 0]
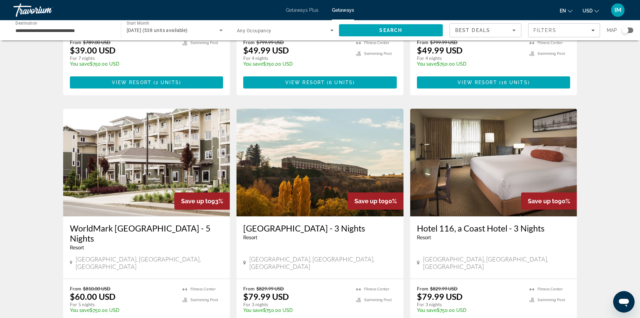
click at [491, 175] on img "Main content" at bounding box center [493, 163] width 167 height 108
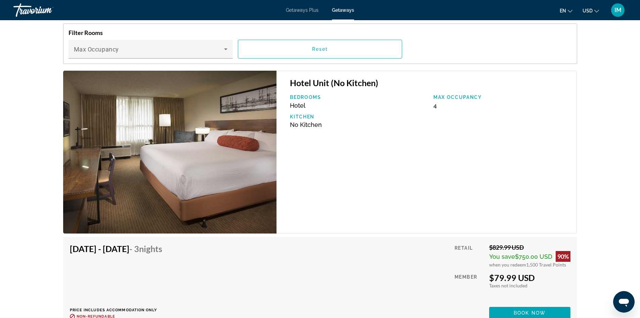
scroll to position [1035, 0]
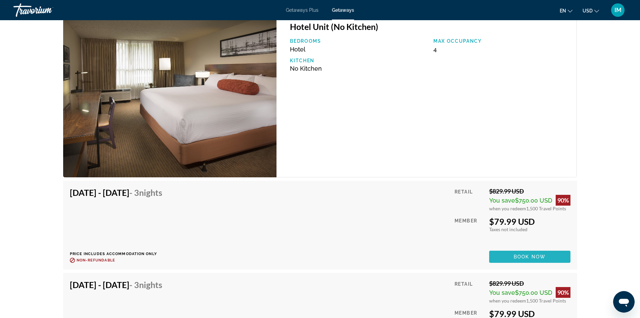
click at [521, 255] on span "Book now" at bounding box center [530, 256] width 32 height 5
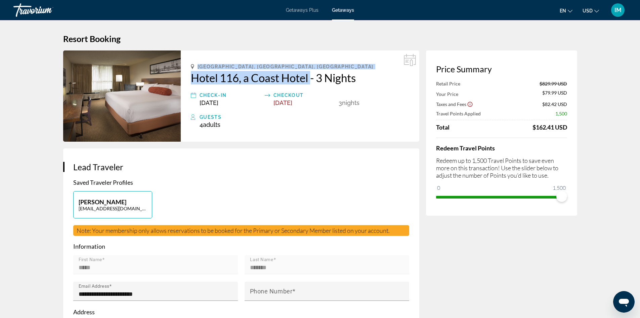
drag, startPoint x: 198, startPoint y: 64, endPoint x: 311, endPoint y: 75, distance: 113.8
click at [311, 75] on div "[GEOGRAPHIC_DATA], [GEOGRAPHIC_DATA], [GEOGRAPHIC_DATA] Hotel 116, a Coast Hote…" at bounding box center [300, 95] width 239 height 91
copy div "[GEOGRAPHIC_DATA], [GEOGRAPHIC_DATA], [GEOGRAPHIC_DATA] Hotel 116, a Coast Hotel"
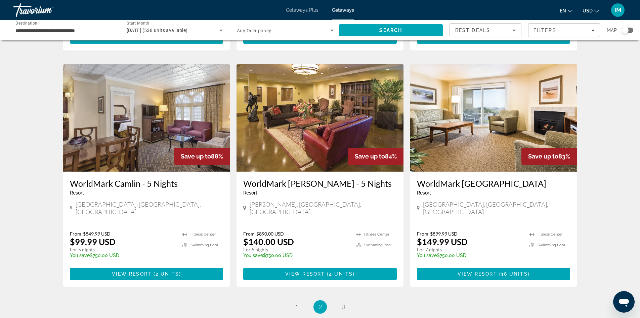
scroll to position [739, 0]
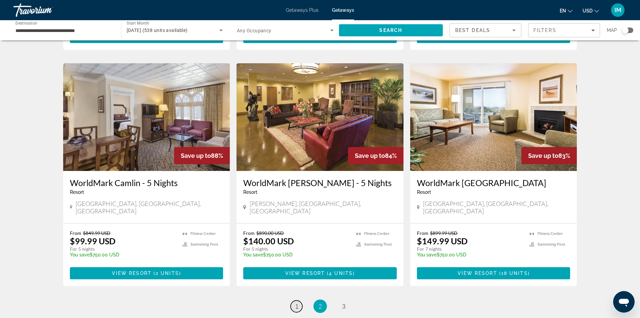
click at [297, 302] on span "1" at bounding box center [296, 305] width 3 height 7
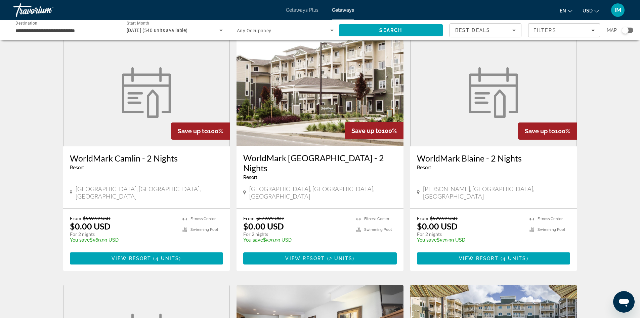
scroll to position [0, 0]
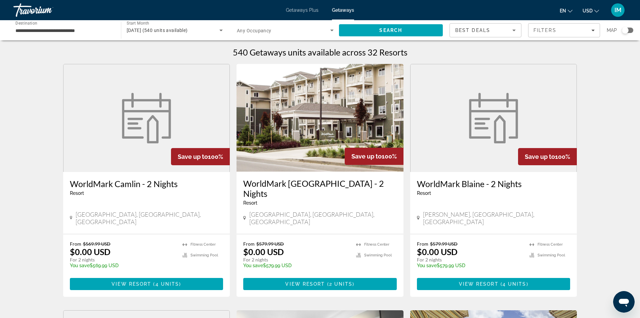
click at [143, 117] on img "Main content" at bounding box center [146, 118] width 57 height 50
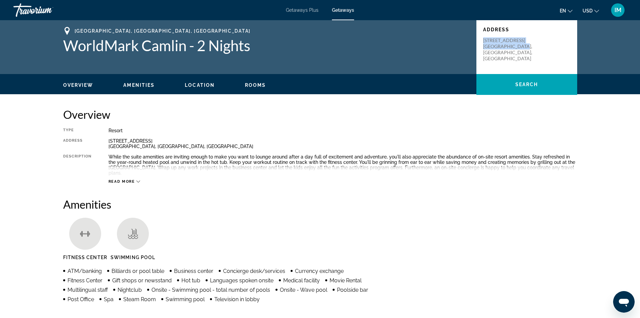
drag, startPoint x: 525, startPoint y: 48, endPoint x: 481, endPoint y: 36, distance: 46.3
click at [481, 36] on div "Address [STREET_ADDRESS] [GEOGRAPHIC_DATA], [GEOGRAPHIC_DATA], [GEOGRAPHIC_DATA]" at bounding box center [527, 47] width 101 height 54
copy p "[STREET_ADDRESS] [GEOGRAPHIC_DATA], [GEOGRAPHIC_DATA], [GEOGRAPHIC_DATA]"
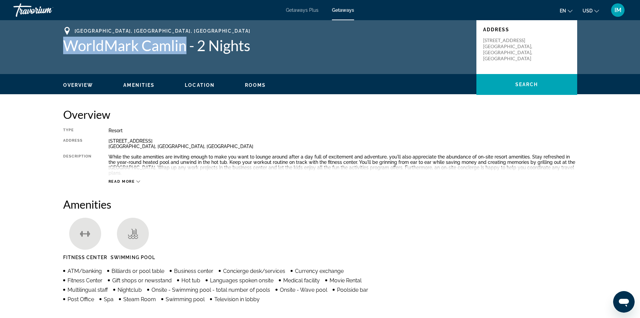
drag, startPoint x: 63, startPoint y: 45, endPoint x: 185, endPoint y: 48, distance: 122.4
click at [185, 48] on h1 "WorldMark Camlin - 2 Nights" at bounding box center [266, 45] width 407 height 17
copy h1 "WorldMark Camlin"
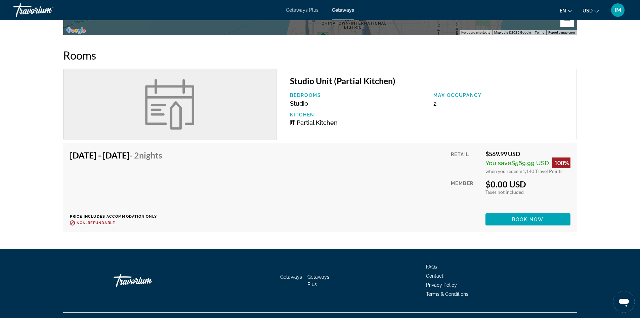
scroll to position [907, 0]
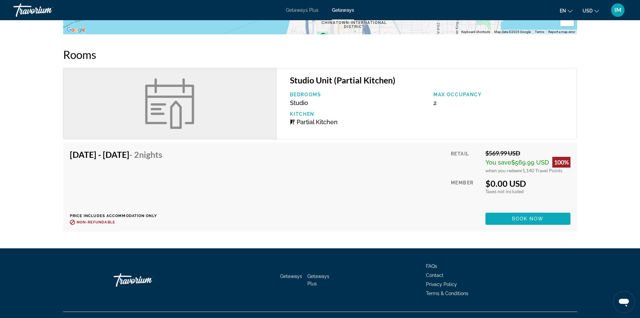
click at [550, 210] on span "Main content" at bounding box center [528, 218] width 85 height 16
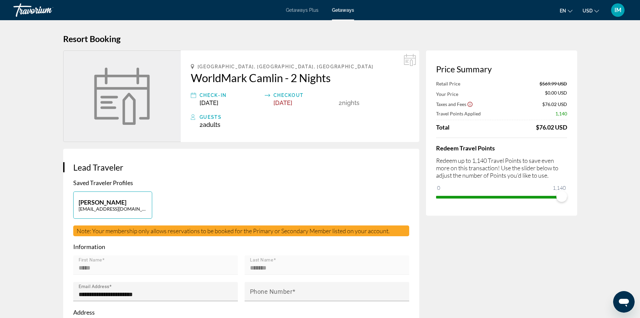
drag, startPoint x: 449, startPoint y: 279, endPoint x: 446, endPoint y: 273, distance: 7.2
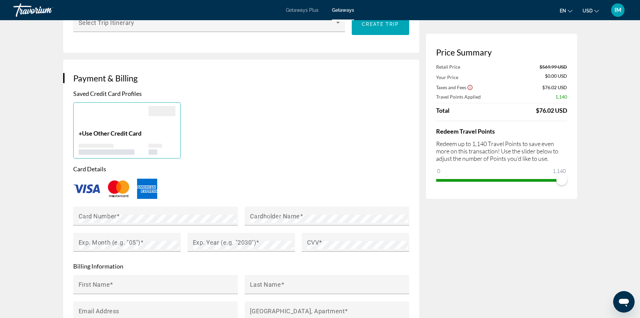
scroll to position [448, 0]
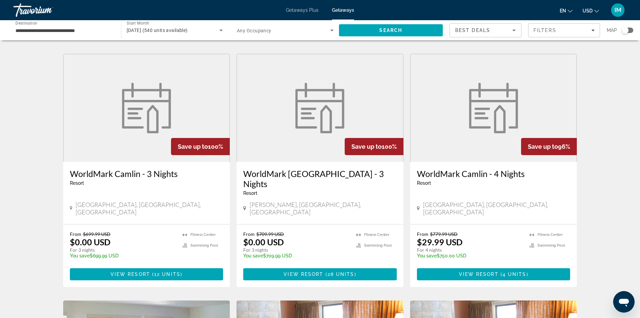
scroll to position [537, 0]
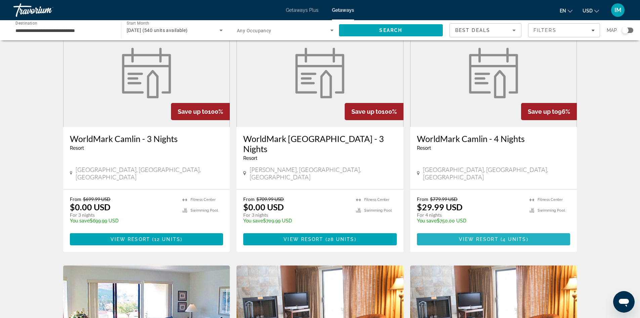
click at [517, 236] on span "4 units" at bounding box center [515, 238] width 24 height 5
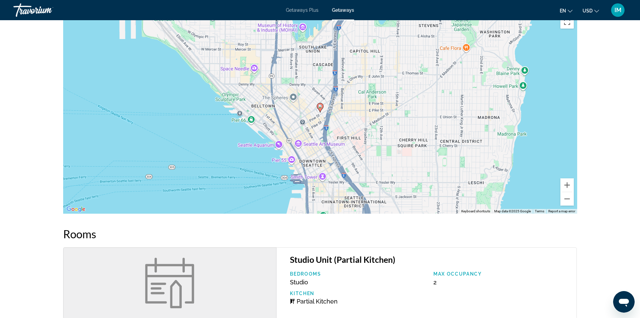
scroll to position [593, 0]
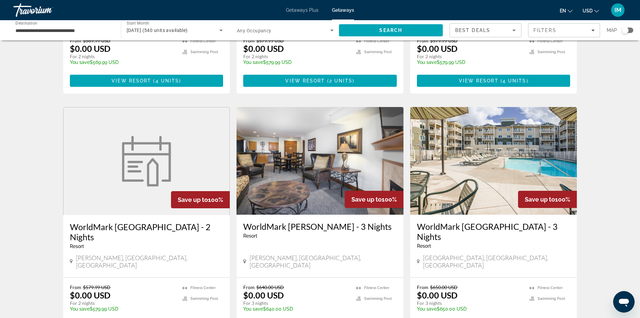
scroll to position [202, 0]
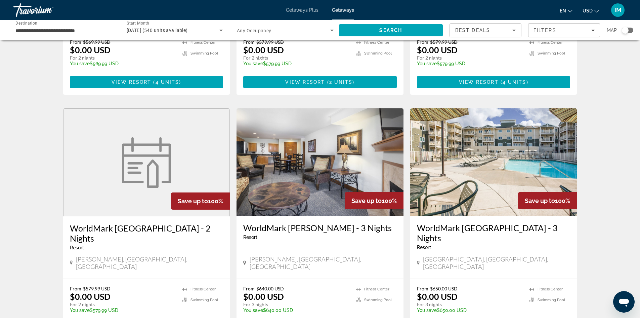
click at [111, 172] on figure "Main content" at bounding box center [147, 163] width 166 height 108
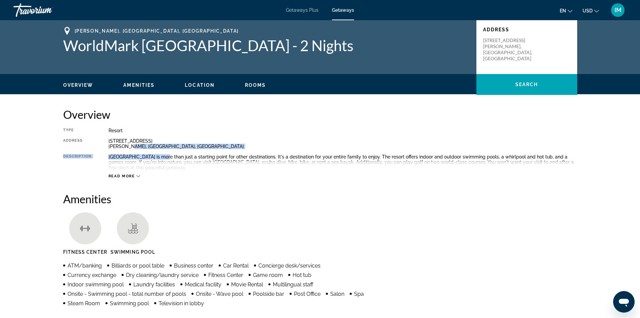
drag, startPoint x: 167, startPoint y: 154, endPoint x: 127, endPoint y: 150, distance: 40.6
click at [127, 150] on div "Type Resort All-Inclusive No All-Inclusive Address [STREET_ADDRESS][PERSON_NAME…" at bounding box center [320, 153] width 514 height 51
click at [140, 149] on div "Type Resort All-Inclusive No All-Inclusive Address [STREET_ADDRESS][PERSON_NAME…" at bounding box center [320, 153] width 514 height 51
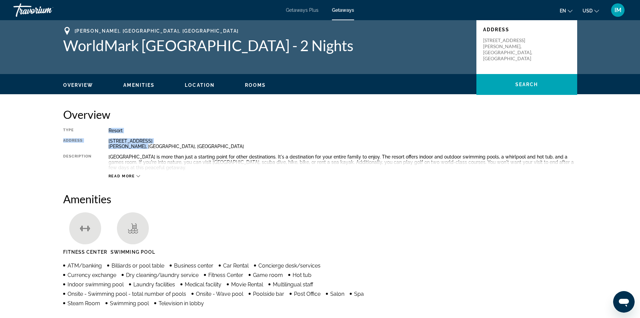
drag, startPoint x: 153, startPoint y: 145, endPoint x: 110, endPoint y: 131, distance: 45.6
click at [110, 131] on div "Type Resort All-Inclusive No All-Inclusive Address [STREET_ADDRESS][PERSON_NAME…" at bounding box center [320, 153] width 514 height 51
copy div "Resort All-Inclusive No All-Inclusive Address [STREET_ADDRESS][PERSON_NAME]"
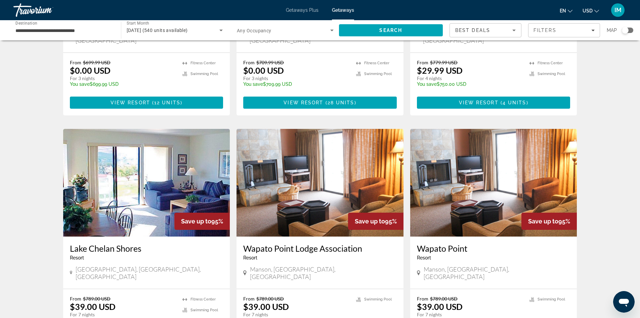
scroll to position [681, 0]
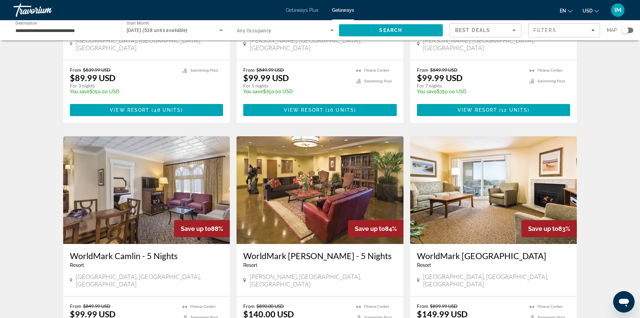
scroll to position [770, 0]
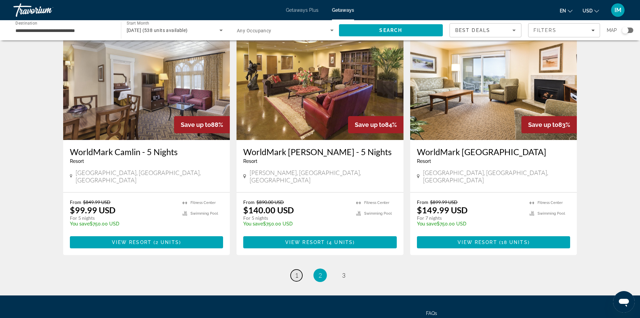
click at [295, 271] on span "1" at bounding box center [296, 274] width 3 height 7
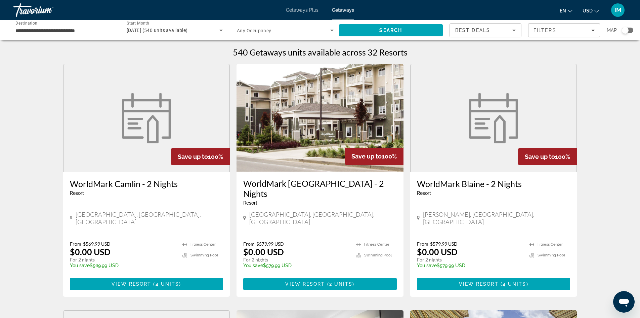
click at [40, 10] on div "Travorium" at bounding box center [46, 9] width 67 height 17
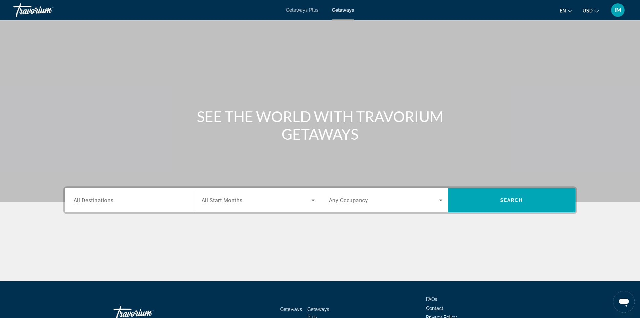
click at [22, 13] on div "Travorium" at bounding box center [46, 9] width 67 height 17
click at [26, 9] on div "Travorium" at bounding box center [46, 9] width 67 height 17
click at [93, 202] on span "All Destinations" at bounding box center [94, 200] width 40 height 6
click at [93, 202] on input "Destination All Destinations" at bounding box center [131, 200] width 114 height 8
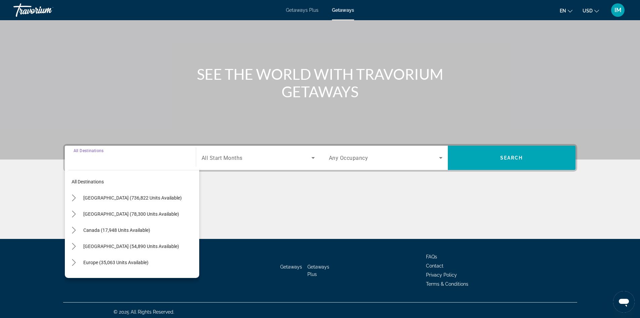
scroll to position [46, 0]
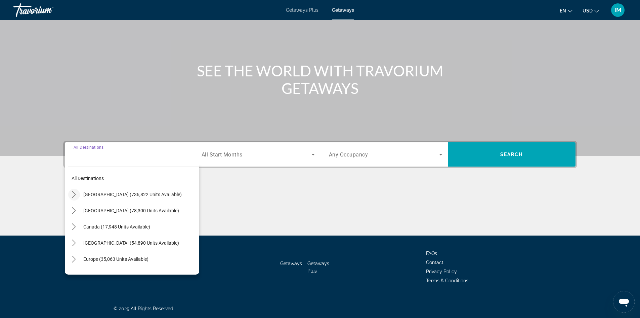
click at [73, 193] on icon "Toggle United States (736,822 units available) submenu" at bounding box center [74, 194] width 7 height 7
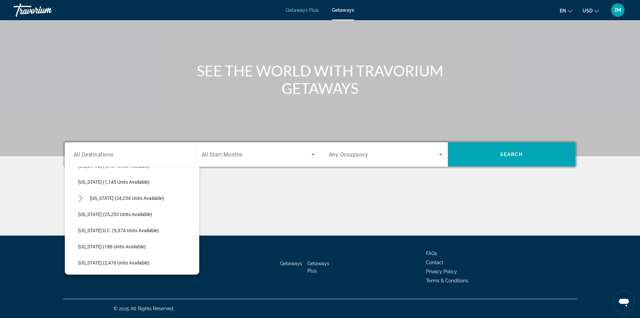
scroll to position [658, 0]
click at [86, 198] on span "[US_STATE] (25,253 units available)" at bounding box center [115, 197] width 74 height 5
type input "**********"
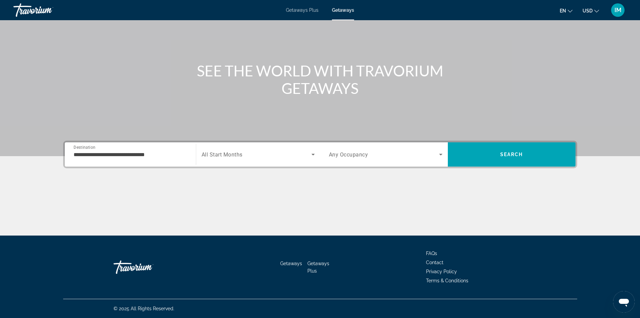
click at [236, 153] on span "All Start Months" at bounding box center [222, 154] width 41 height 6
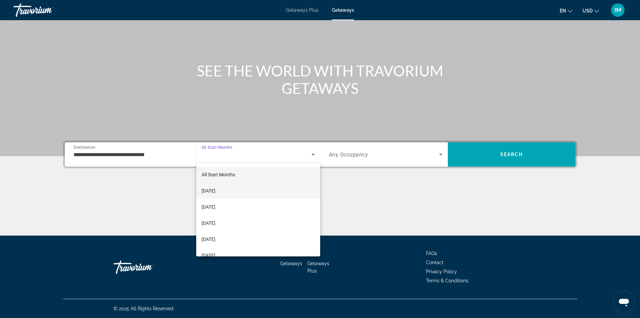
click at [234, 192] on mat-option "[DATE]" at bounding box center [258, 190] width 124 height 16
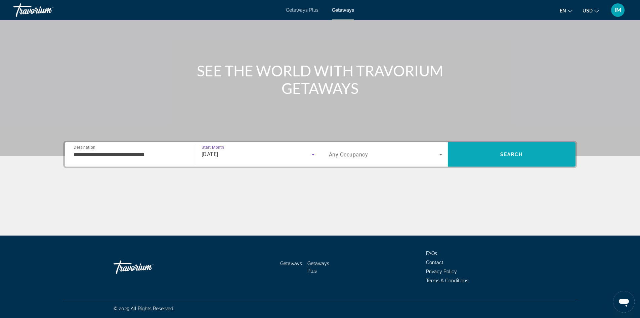
click at [537, 156] on span "Search" at bounding box center [512, 154] width 128 height 16
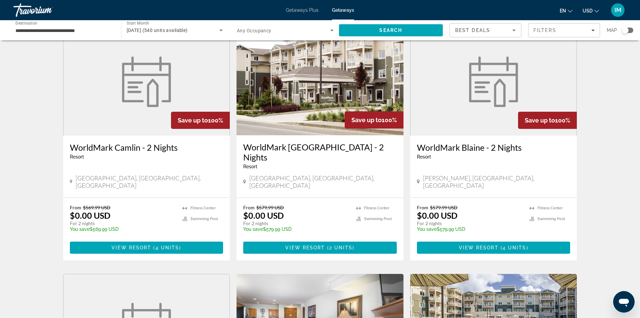
scroll to position [45, 0]
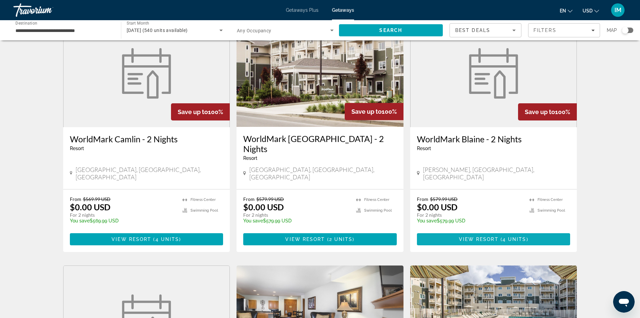
click at [481, 236] on span "View Resort" at bounding box center [479, 238] width 40 height 5
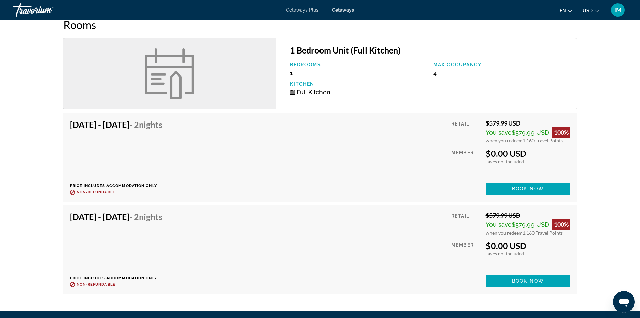
scroll to position [717, 0]
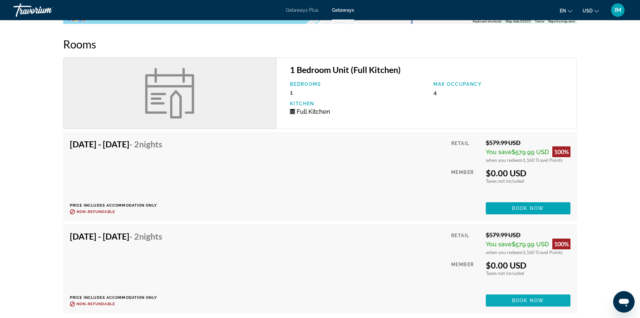
click at [541, 297] on span "Book now" at bounding box center [528, 299] width 32 height 5
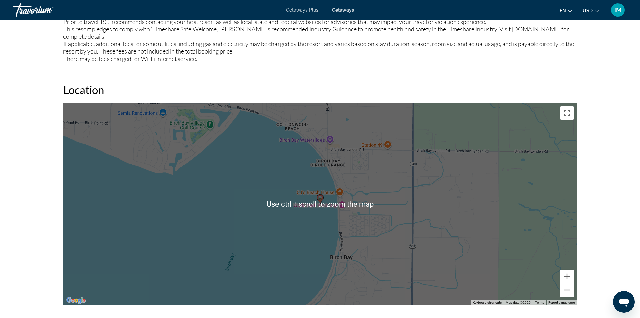
scroll to position [448, 0]
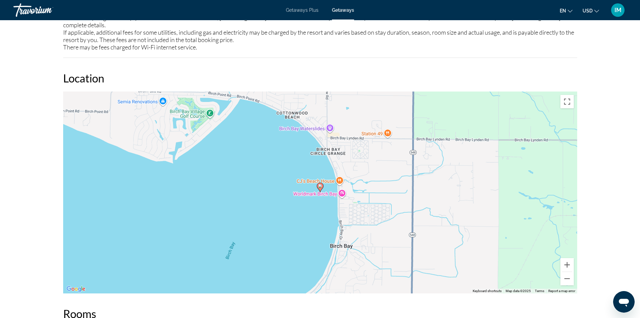
click at [633, 206] on div "[GEOGRAPHIC_DATA], [GEOGRAPHIC_DATA], [GEOGRAPHIC_DATA] WorldMark [PERSON_NAME]…" at bounding box center [320, 39] width 640 height 935
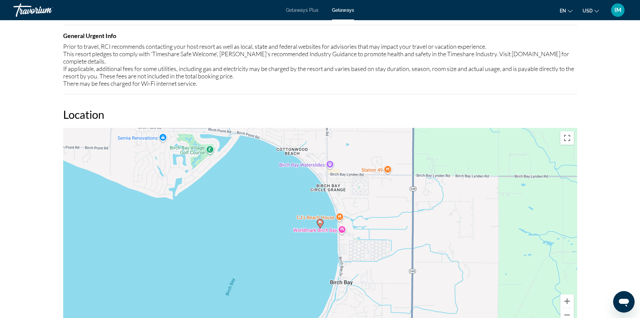
scroll to position [421, 0]
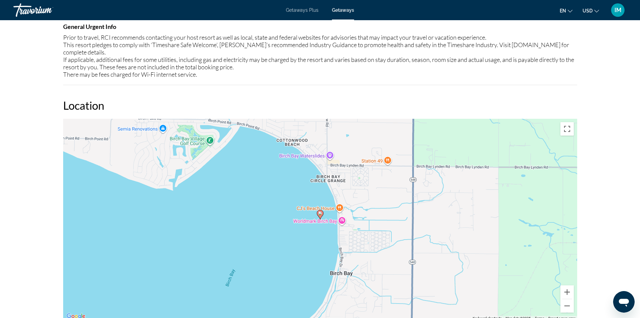
click at [320, 210] on icon "Main content" at bounding box center [320, 214] width 6 height 9
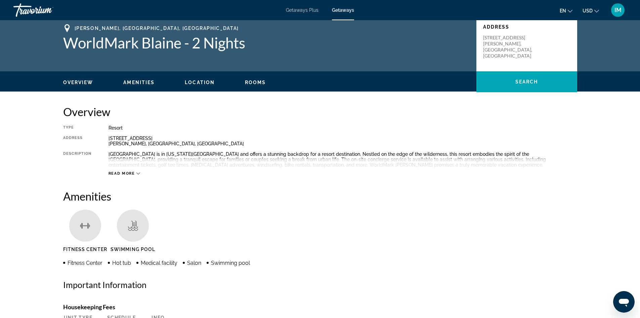
scroll to position [0, 0]
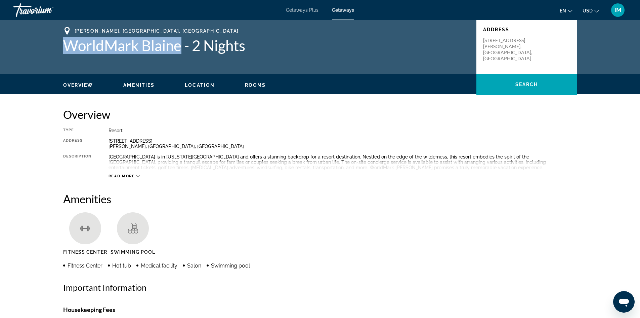
drag, startPoint x: 53, startPoint y: 51, endPoint x: 182, endPoint y: 53, distance: 129.1
click at [182, 53] on div "[GEOGRAPHIC_DATA], [GEOGRAPHIC_DATA], [GEOGRAPHIC_DATA] WorldMark [PERSON_NAME]…" at bounding box center [320, 47] width 541 height 40
copy h1 "WorldMark [PERSON_NAME]"
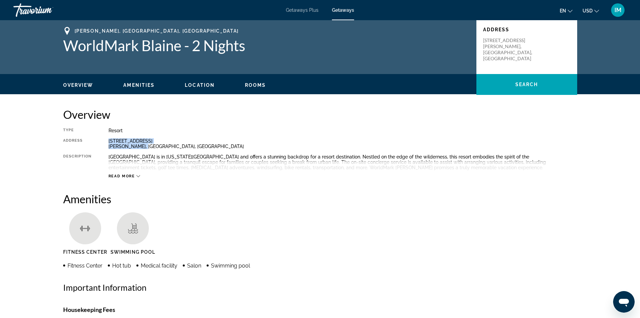
drag, startPoint x: 143, startPoint y: 147, endPoint x: 106, endPoint y: 141, distance: 38.0
click at [106, 141] on div "Type Resort All-Inclusive No All-Inclusive Address [STREET_ADDRESS][PERSON_NAME…" at bounding box center [320, 153] width 514 height 51
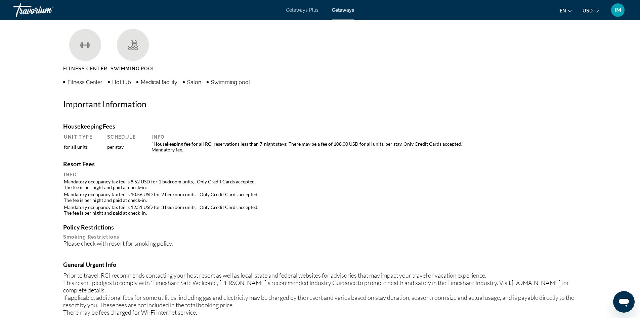
scroll to position [224, 0]
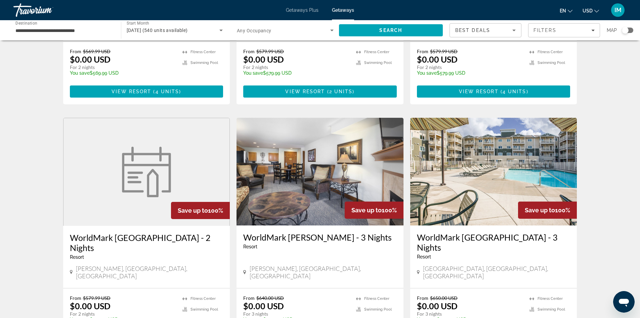
scroll to position [213, 0]
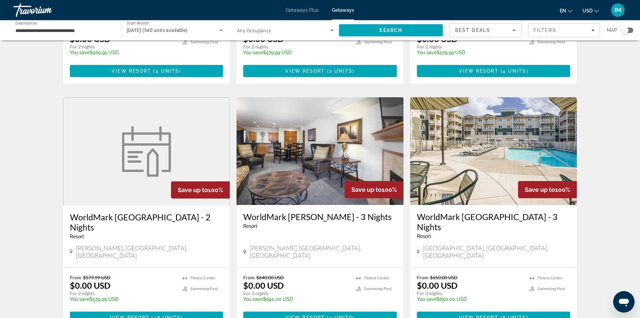
click at [362, 137] on img "Main content" at bounding box center [320, 151] width 167 height 108
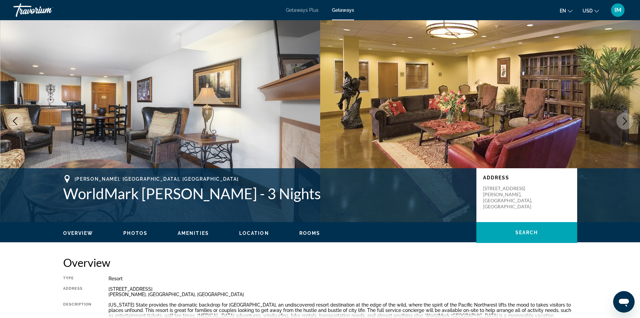
click at [625, 122] on icon "Next image" at bounding box center [625, 121] width 8 height 8
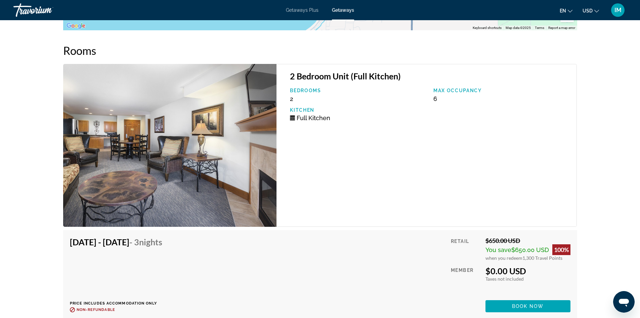
scroll to position [1063, 0]
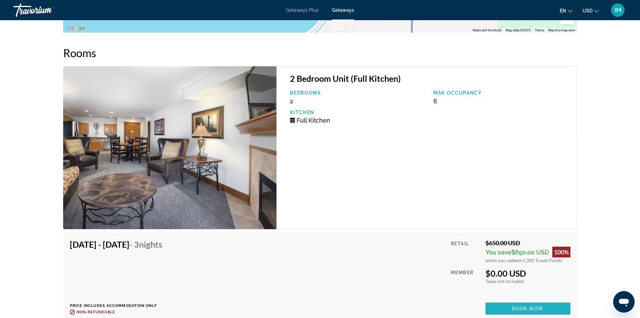
click at [528, 305] on span "Book now" at bounding box center [528, 307] width 32 height 5
